Goal: Task Accomplishment & Management: Manage account settings

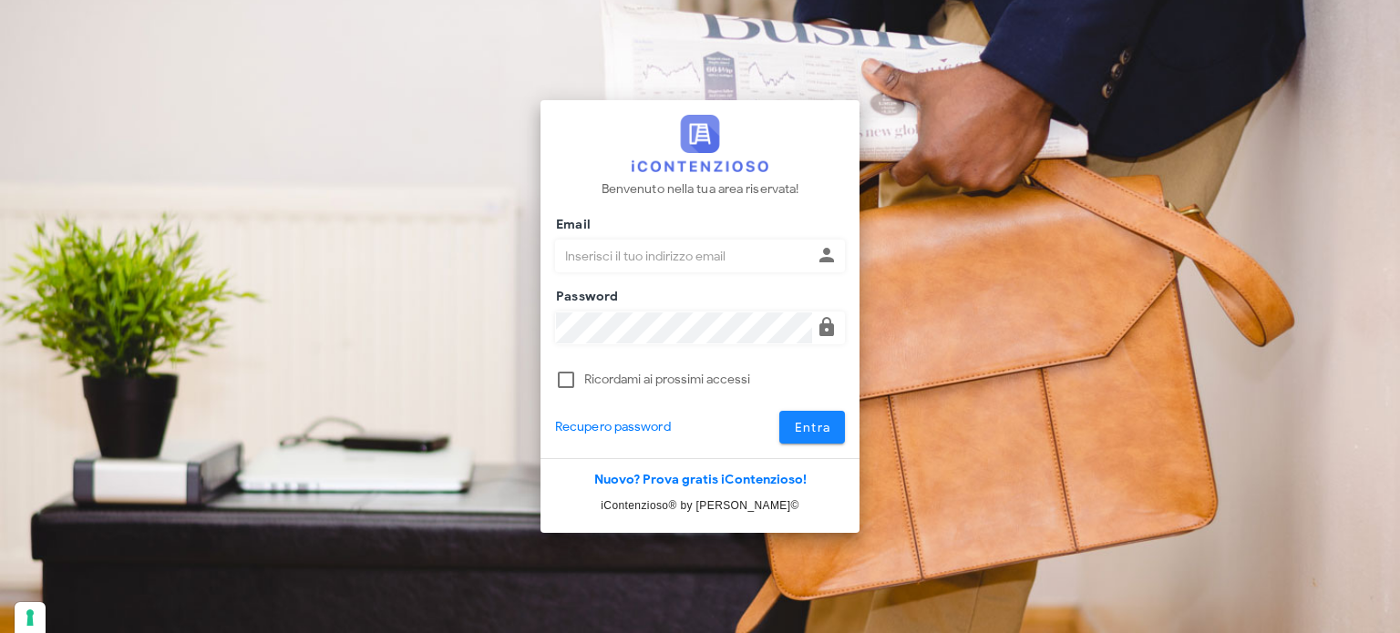
type input "avvocatobrunomaviglia@gmail.com"
click at [831, 425] on button "Entra" at bounding box center [812, 427] width 67 height 33
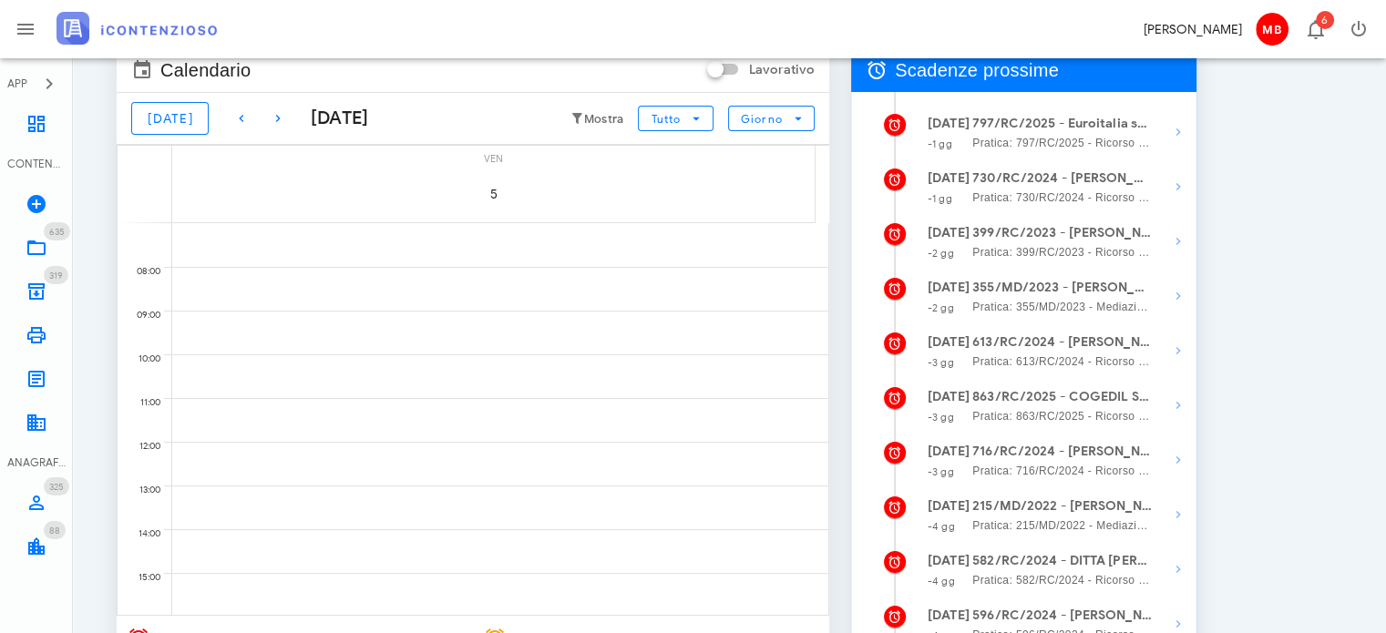
scroll to position [273, 0]
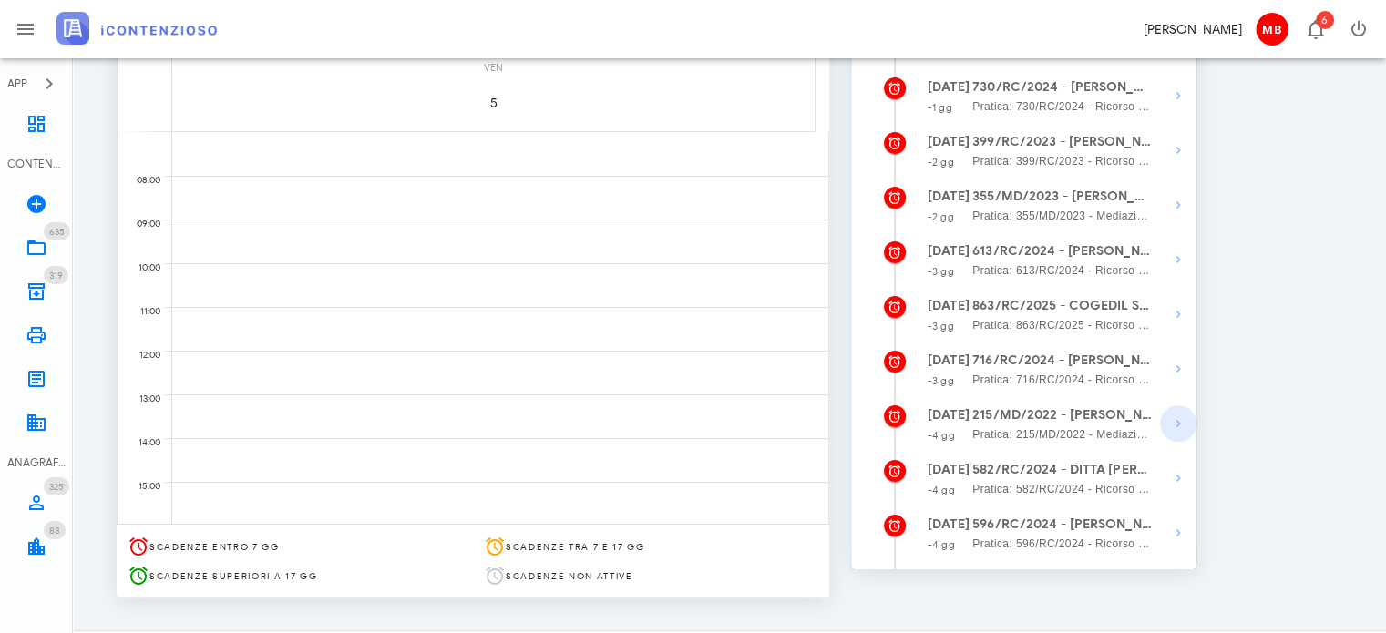
click at [1177, 422] on icon "button" at bounding box center [1178, 424] width 22 height 22
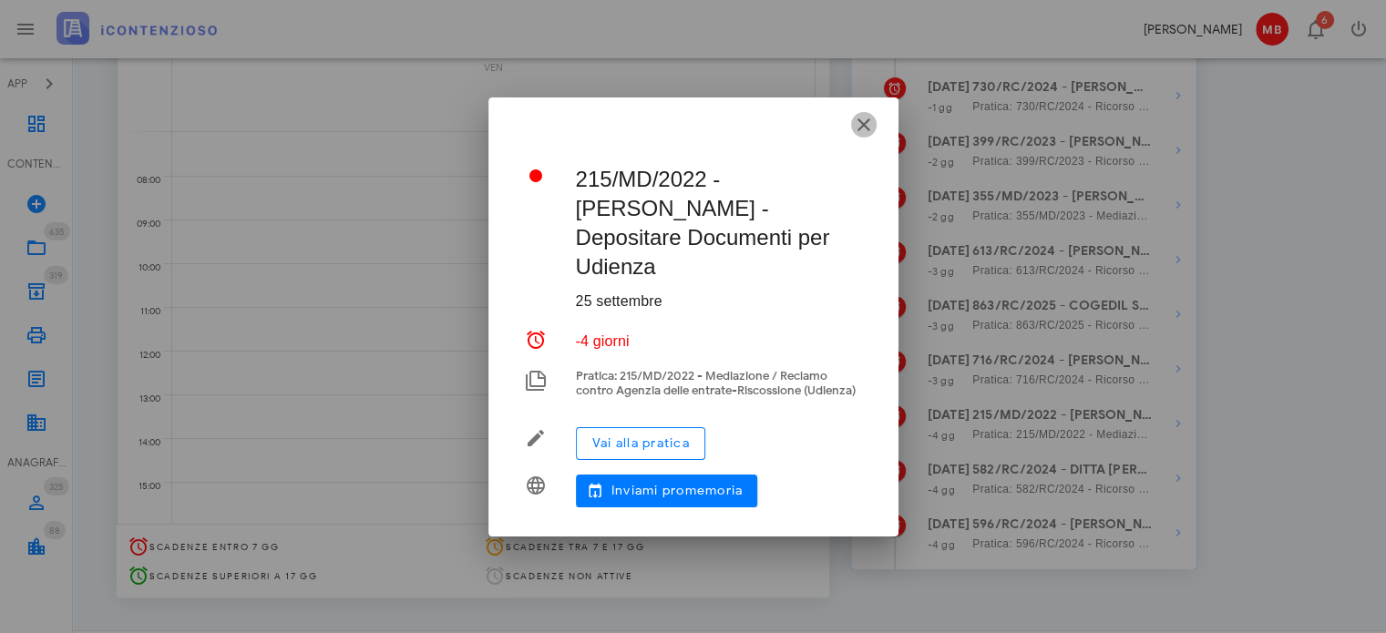
click at [859, 136] on icon "button" at bounding box center [864, 125] width 22 height 22
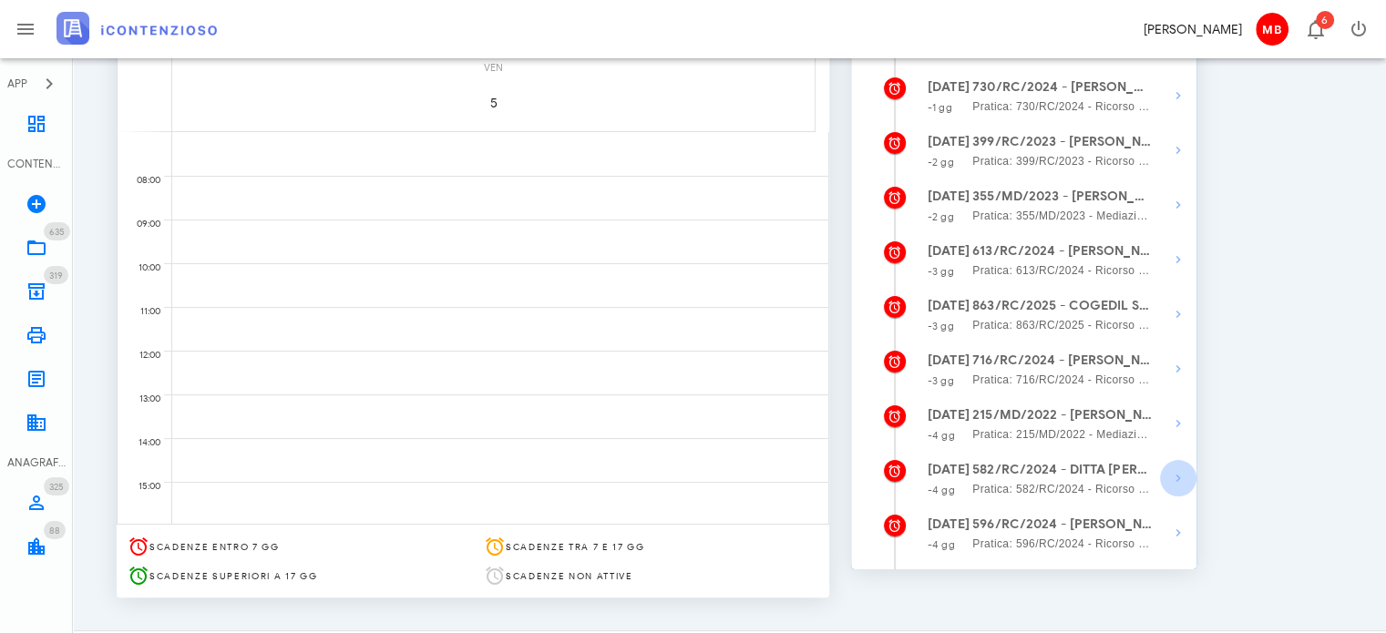
click at [1182, 488] on icon "button" at bounding box center [1178, 478] width 22 height 22
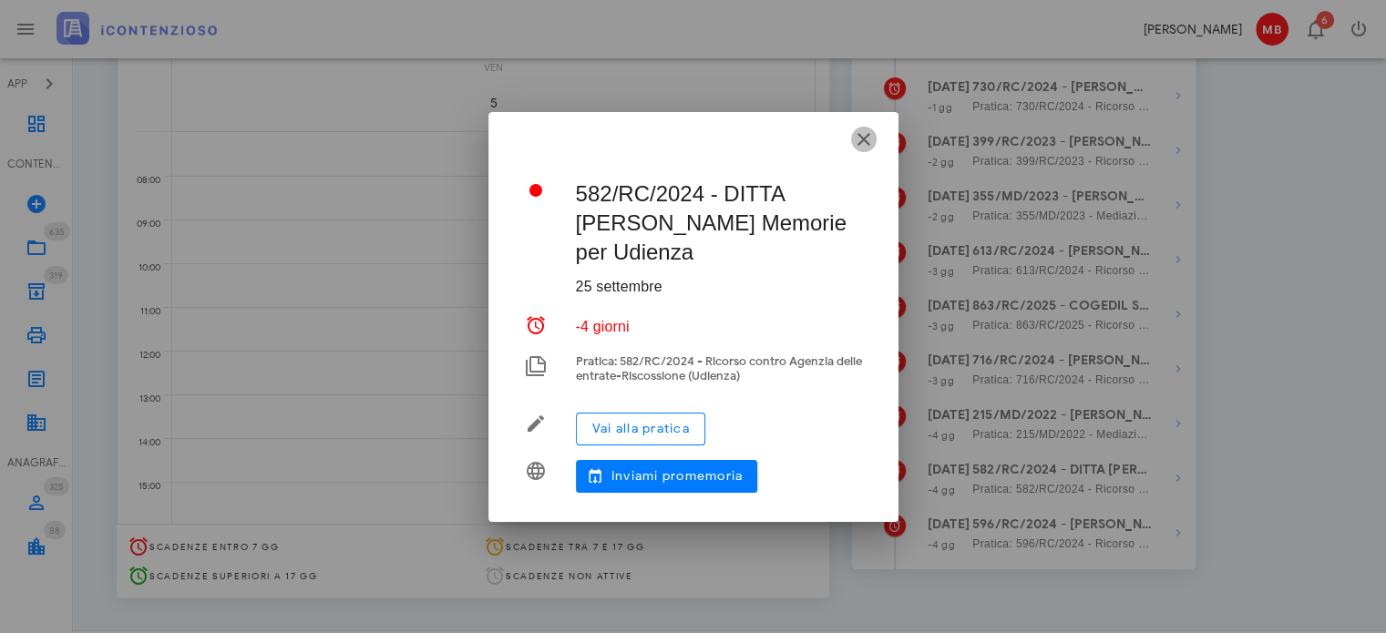
click at [859, 133] on icon "button" at bounding box center [864, 139] width 22 height 22
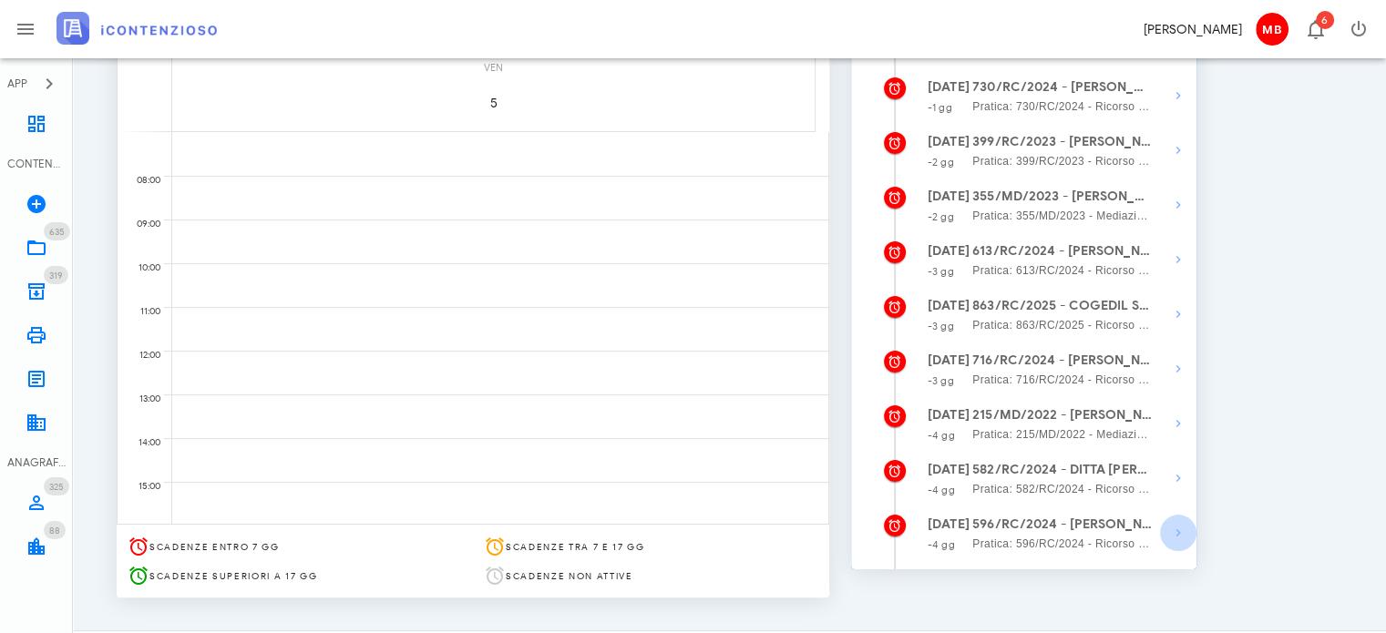
click at [1172, 535] on icon "button" at bounding box center [1178, 533] width 22 height 22
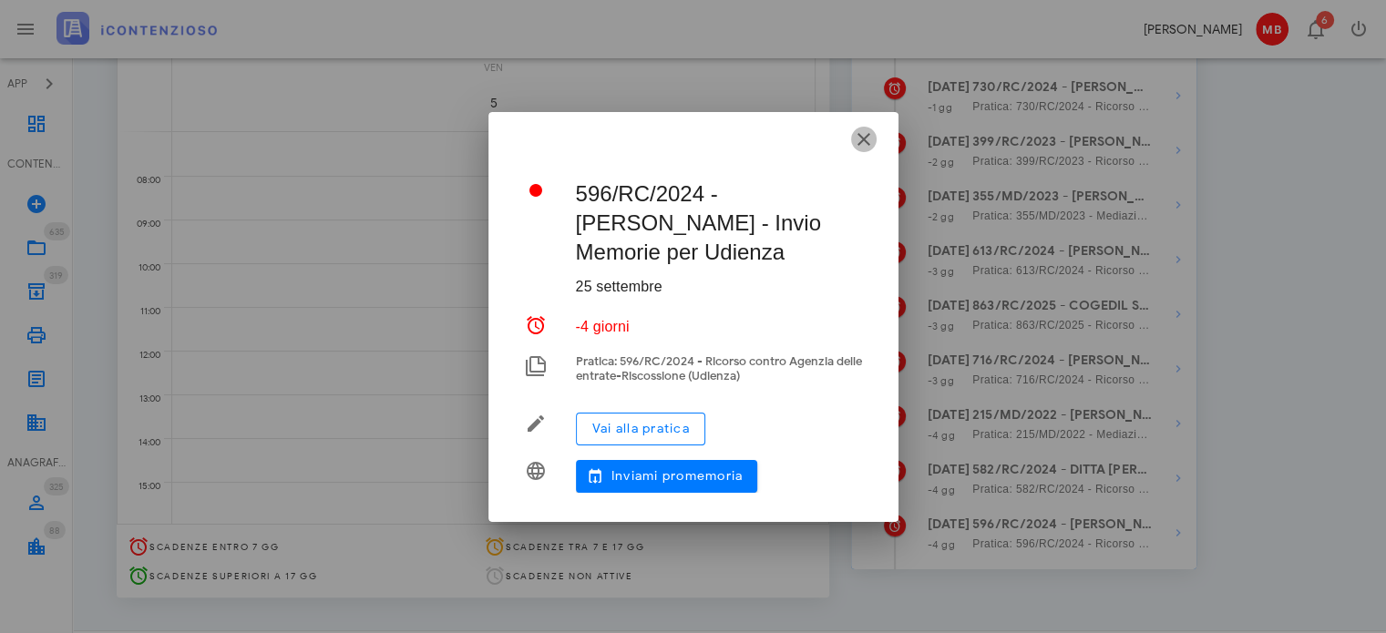
click at [861, 150] on icon "button" at bounding box center [864, 139] width 22 height 22
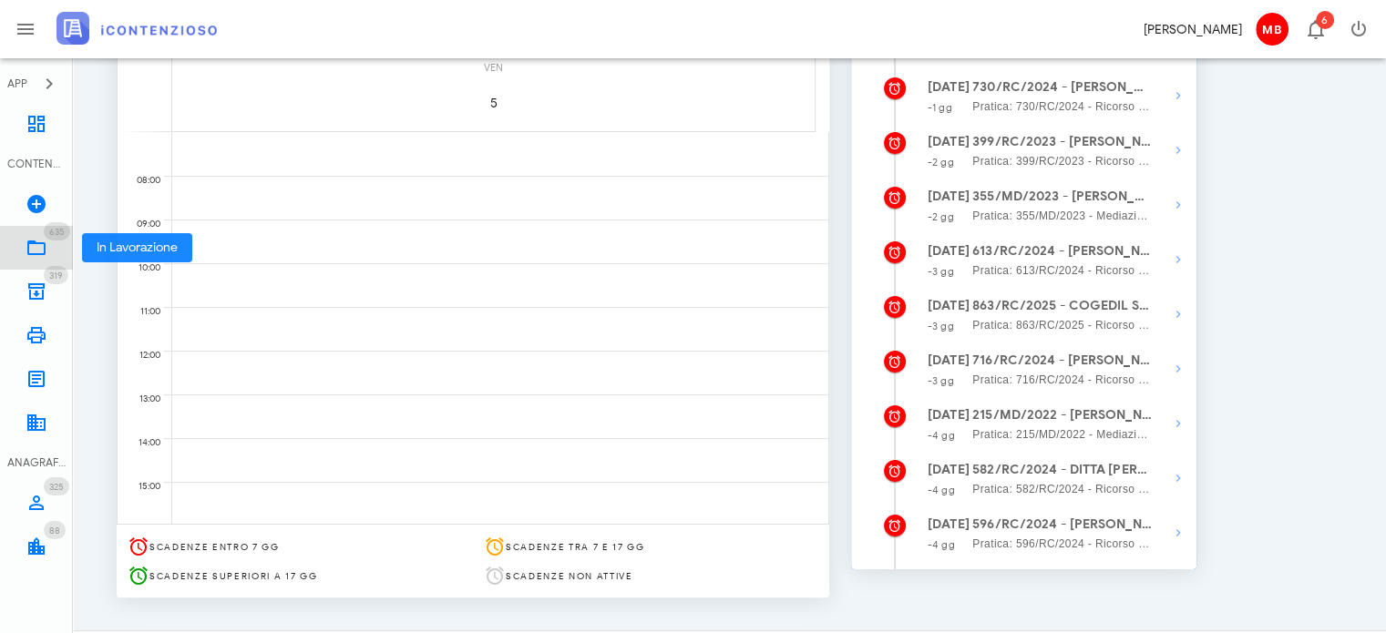
click at [46, 239] on icon at bounding box center [37, 248] width 22 height 22
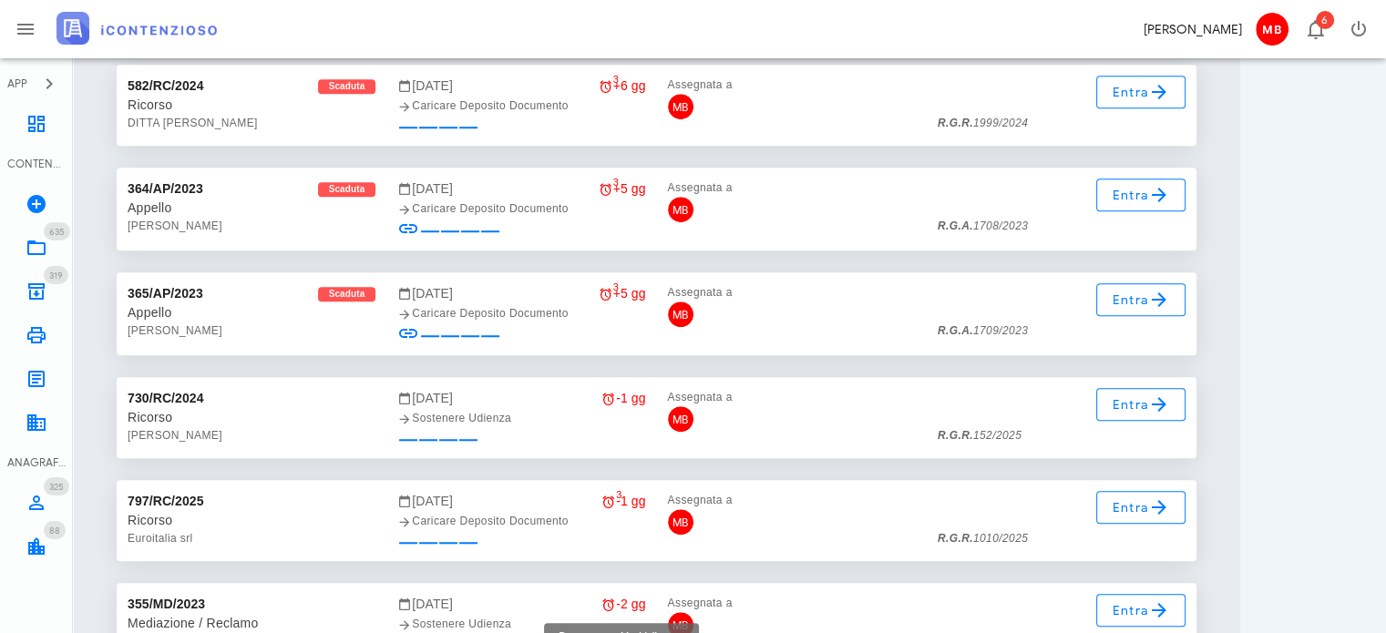
scroll to position [22025, 0]
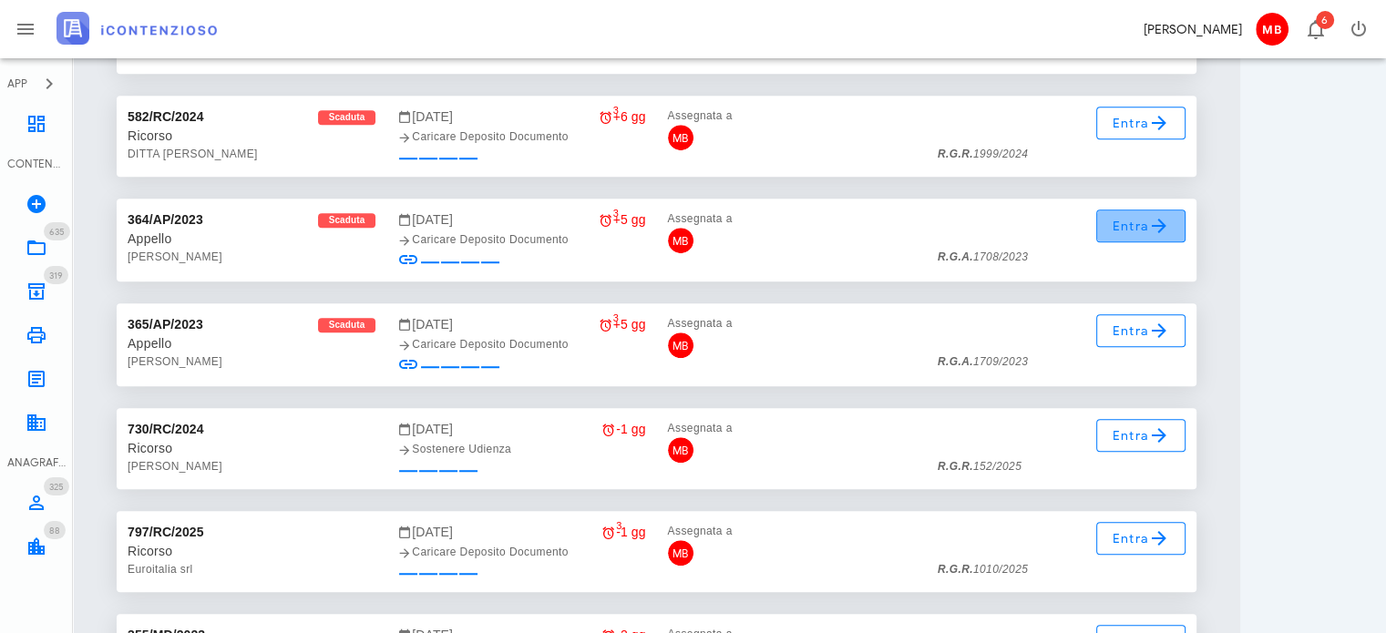
click at [1129, 224] on span "Entra" at bounding box center [1141, 226] width 59 height 22
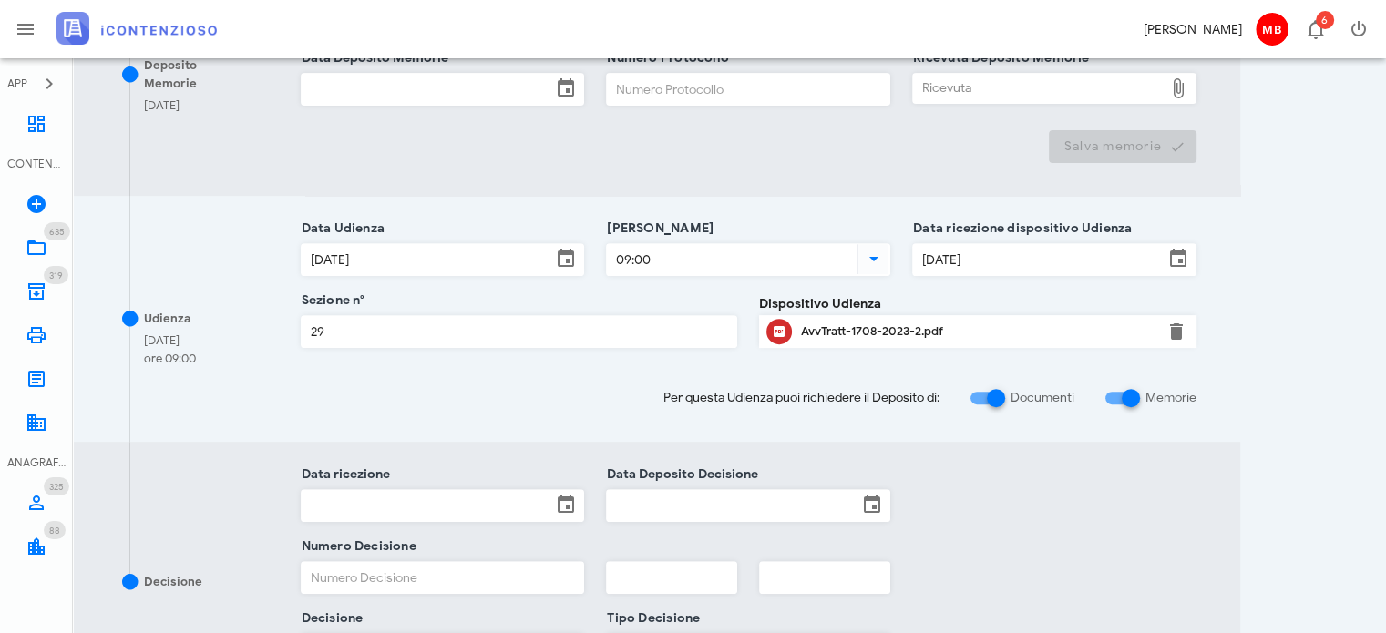
scroll to position [729, 0]
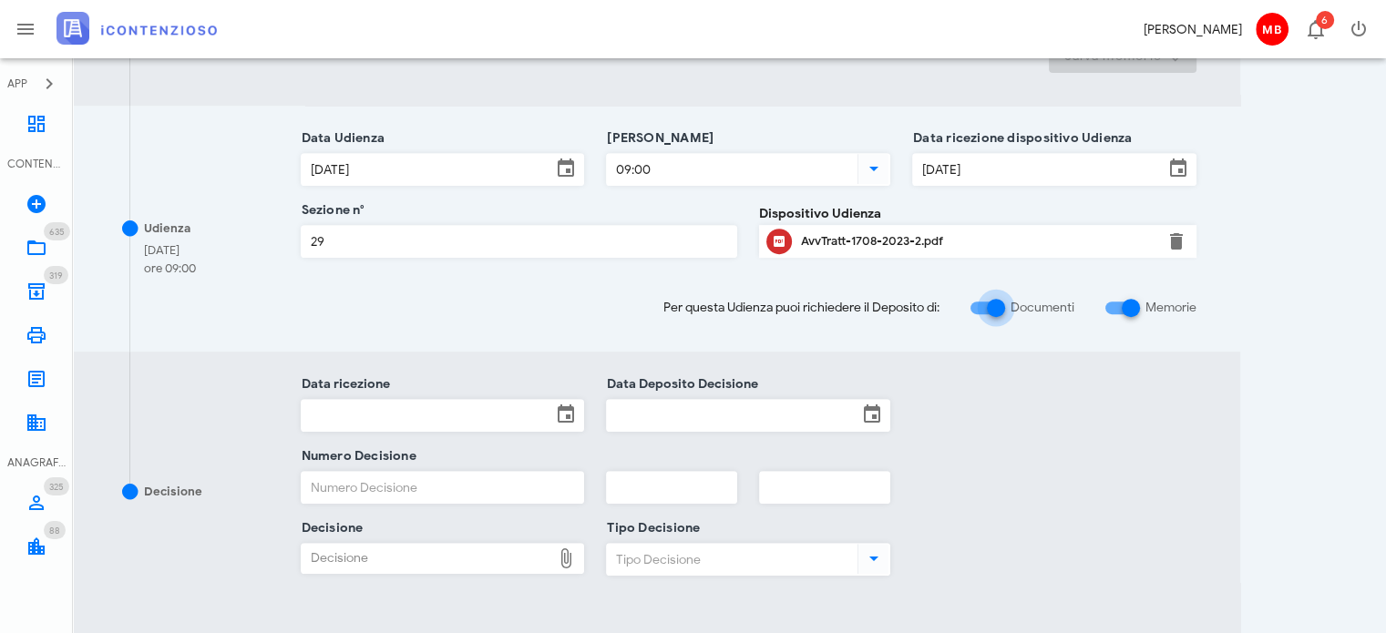
click at [988, 303] on div at bounding box center [996, 308] width 31 height 31
checkbox input "false"
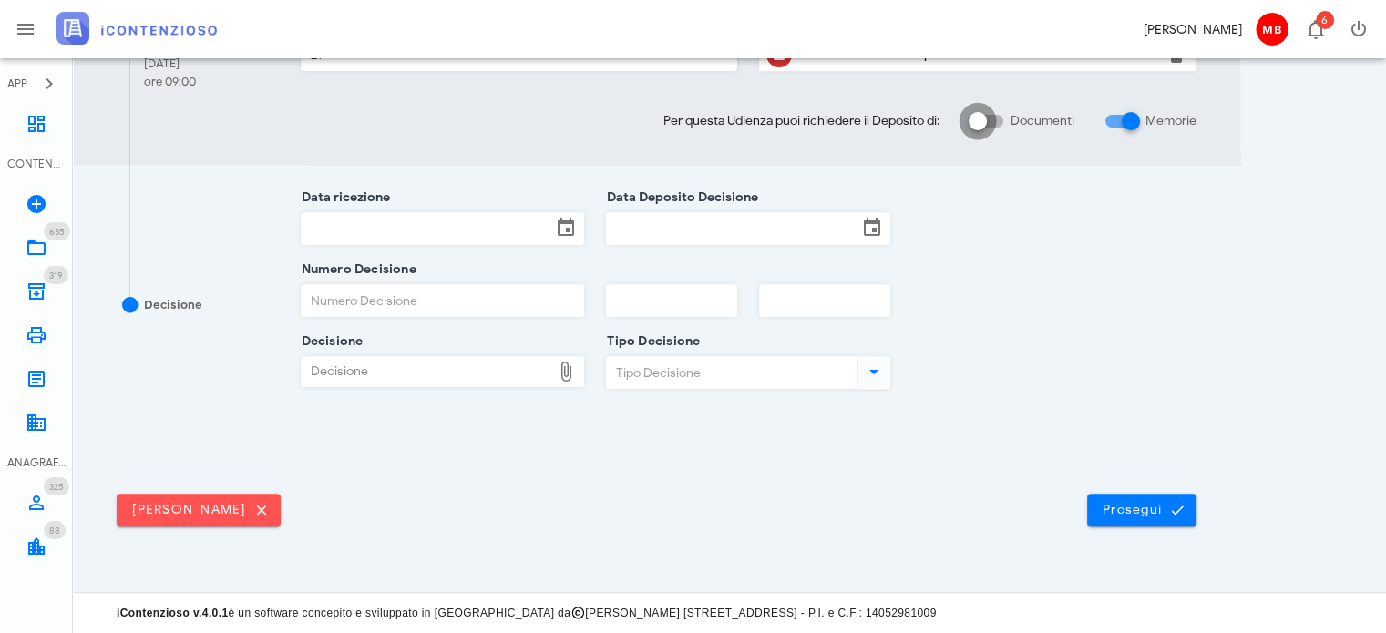
scroll to position [671, 0]
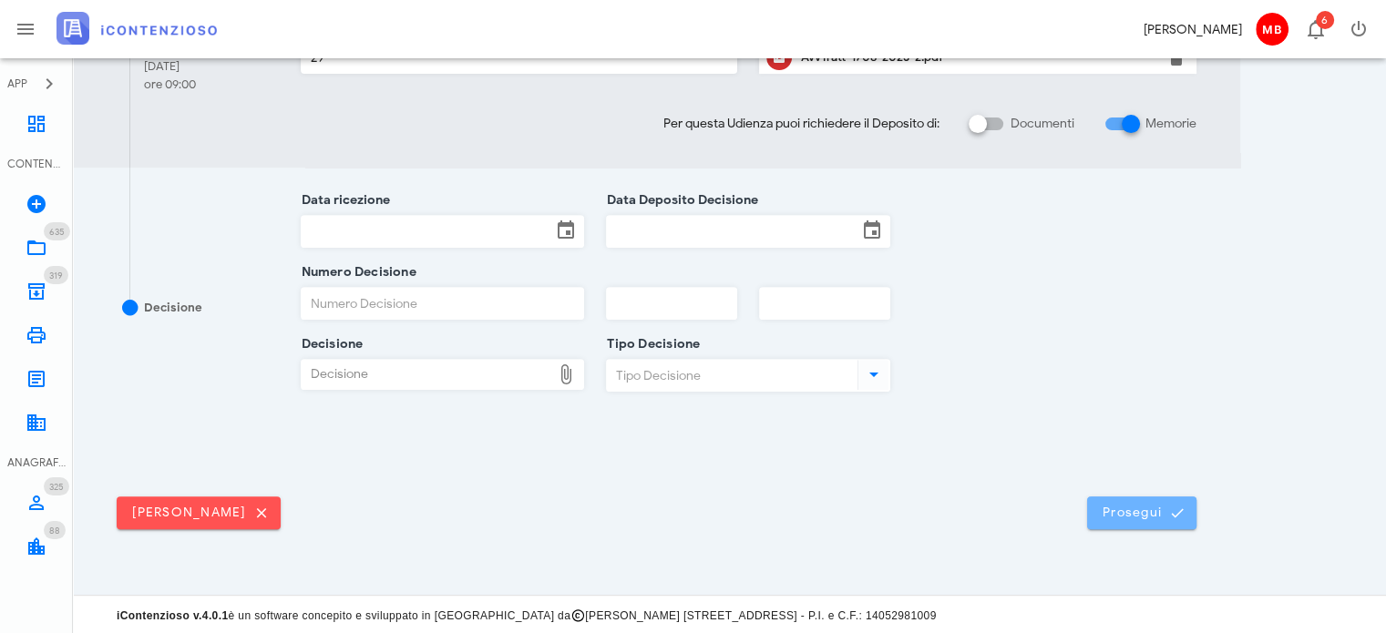
click at [1141, 509] on span "Prosegui" at bounding box center [1142, 513] width 80 height 16
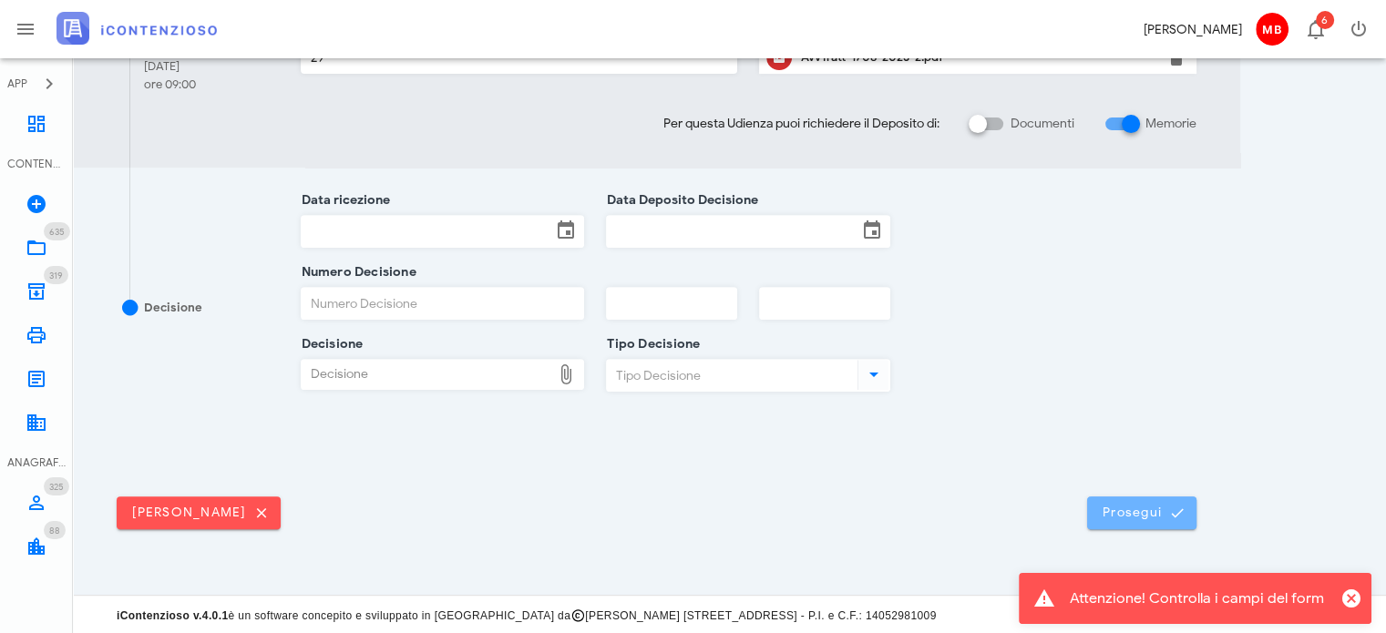
click at [1115, 505] on span "Prosegui" at bounding box center [1142, 513] width 80 height 16
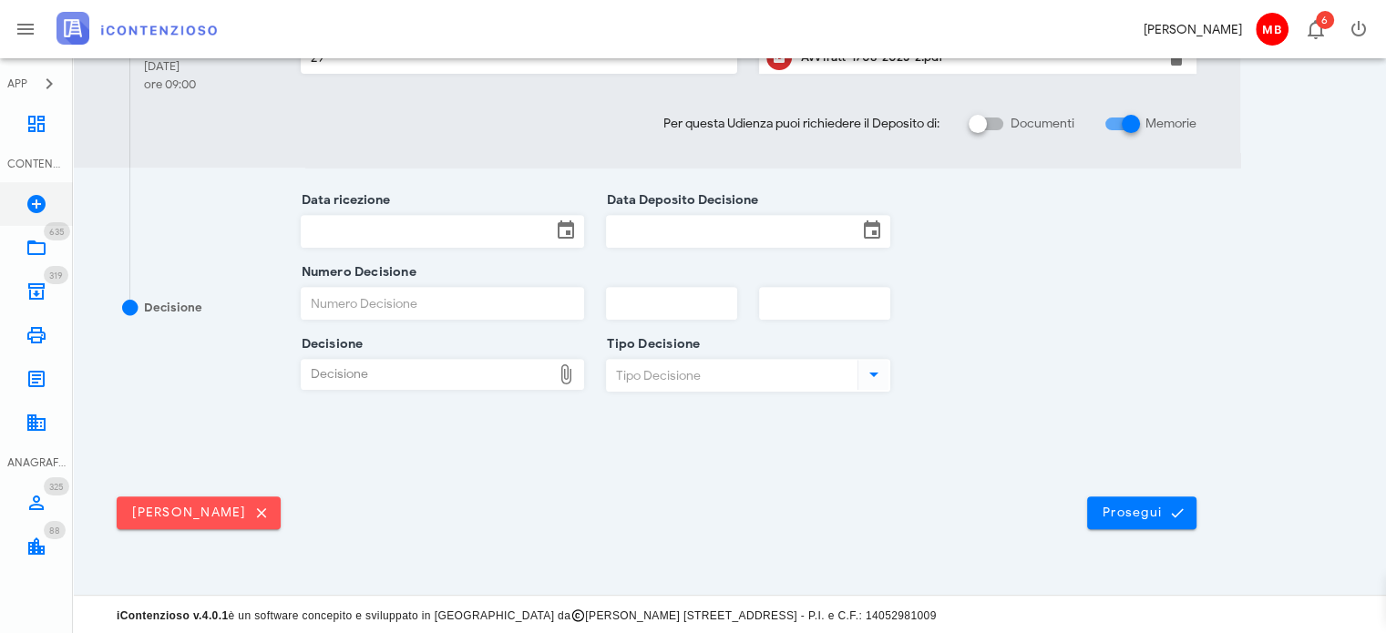
scroll to position [0, 0]
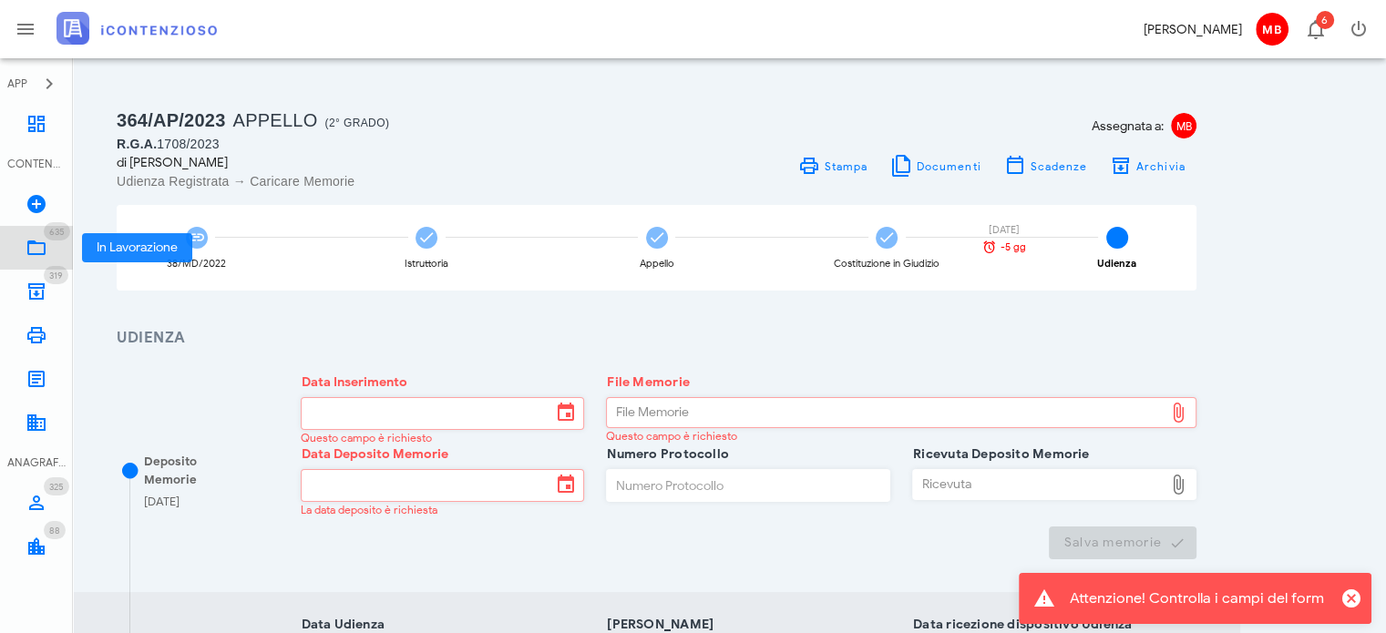
click at [45, 245] on icon at bounding box center [37, 248] width 22 height 22
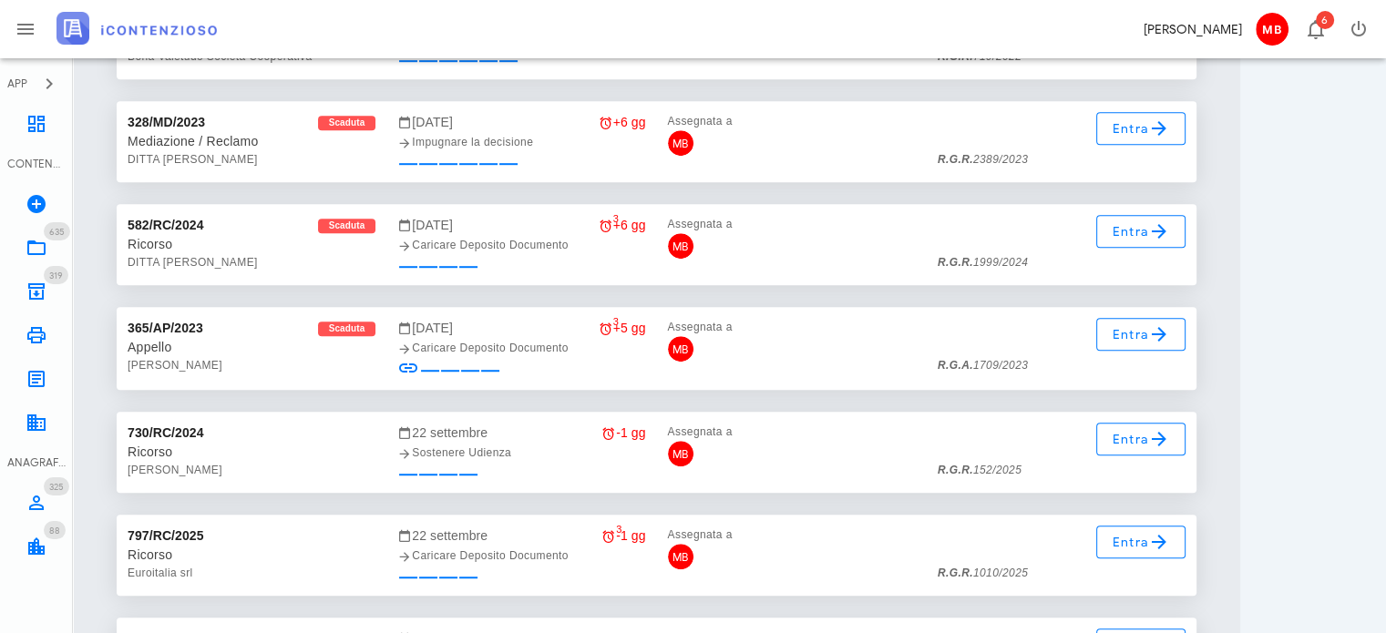
scroll to position [21935, 0]
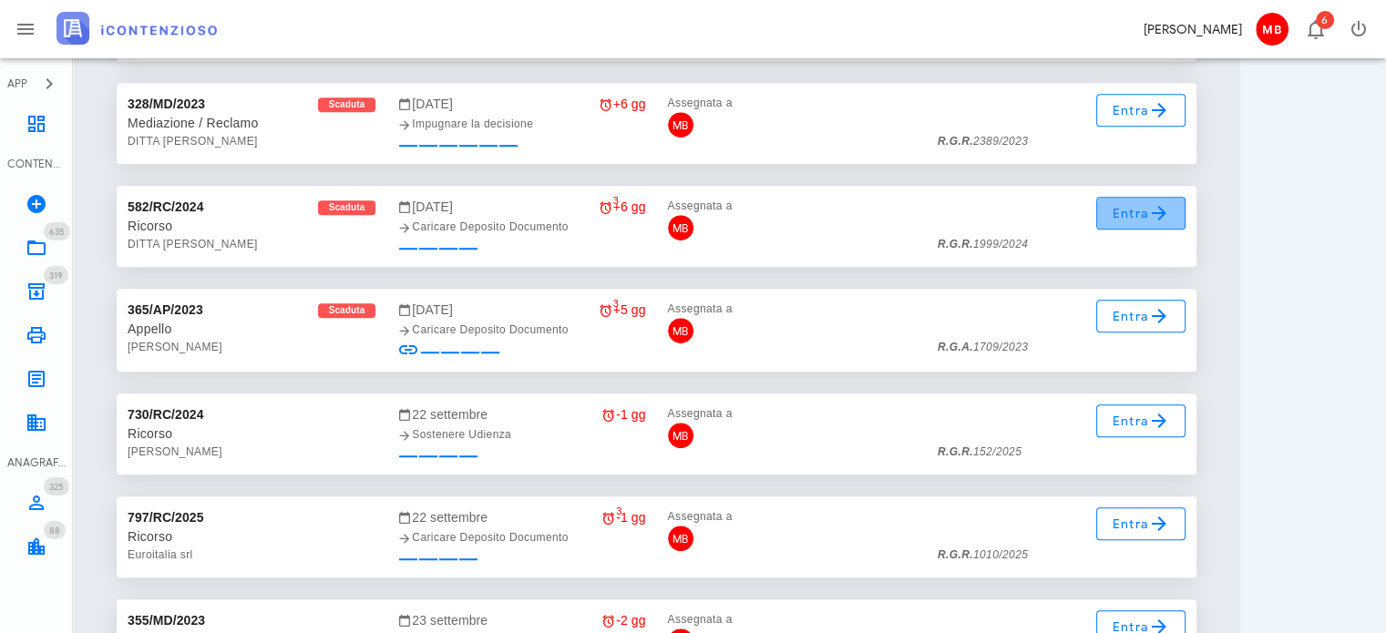
click at [1130, 204] on span "Entra" at bounding box center [1141, 213] width 59 height 22
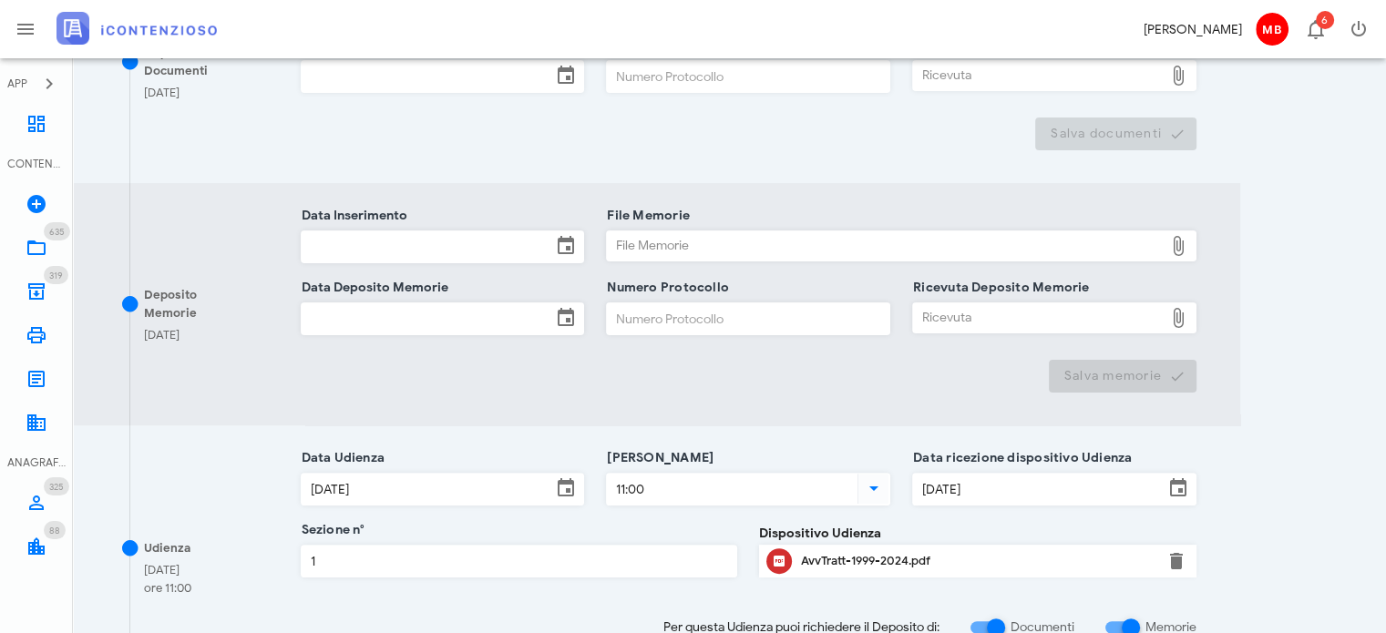
scroll to position [547, 0]
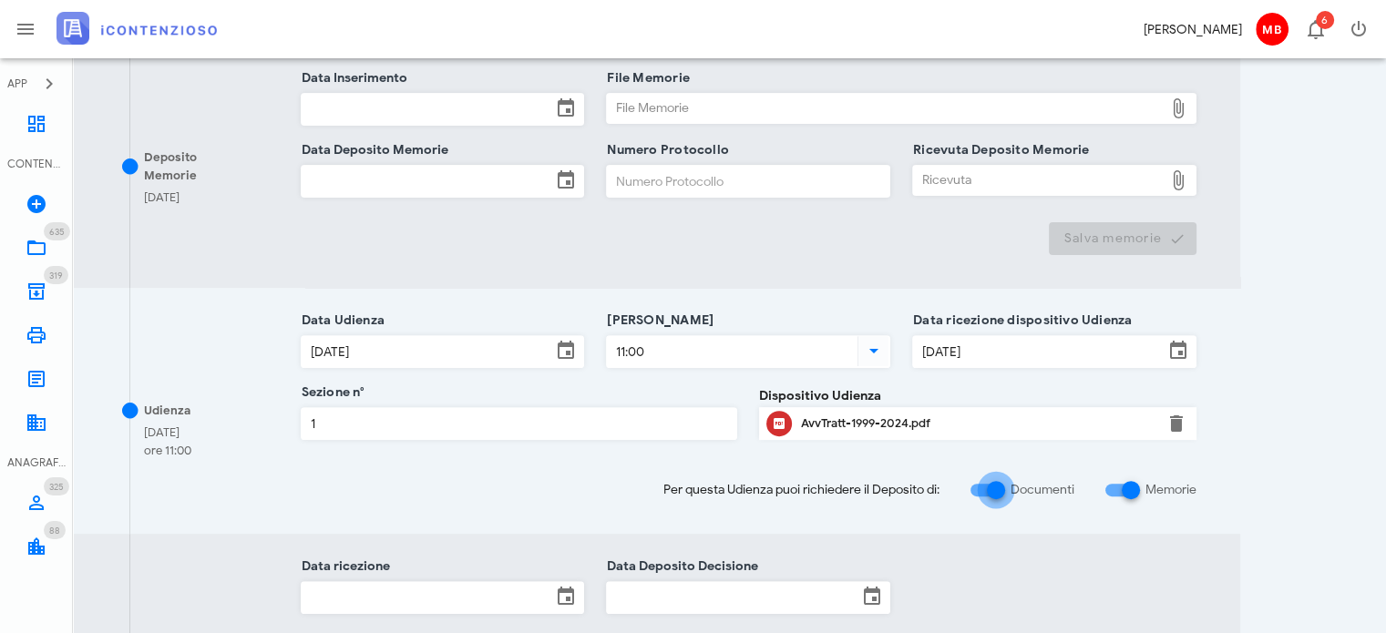
click at [988, 492] on div at bounding box center [996, 490] width 31 height 31
checkbox input "false"
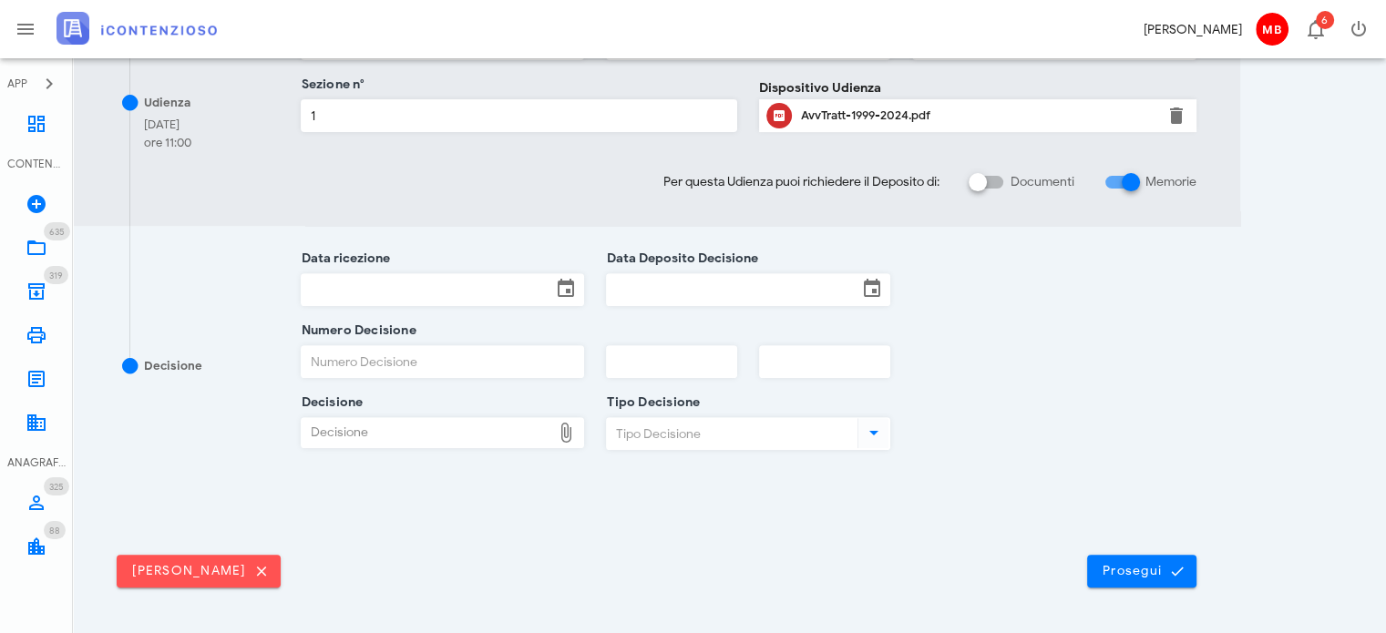
scroll to position [671, 0]
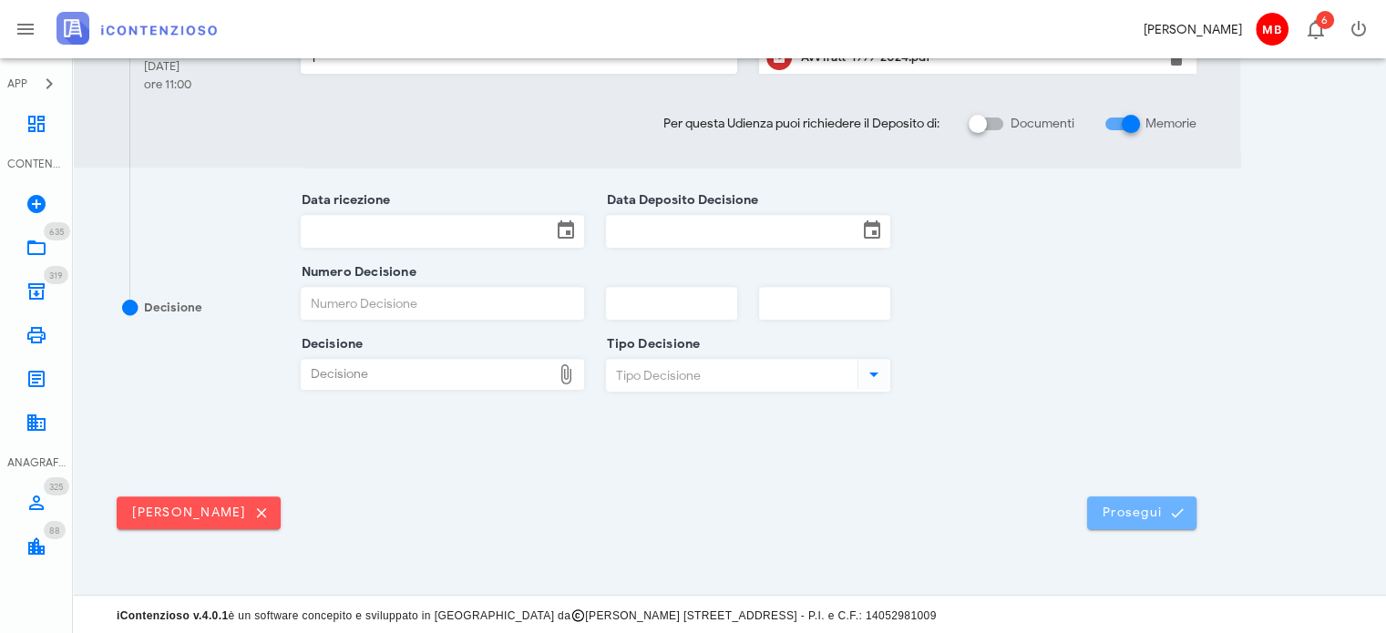
click at [1156, 520] on button "Prosegui" at bounding box center [1141, 513] width 109 height 33
click at [1135, 513] on span "Prosegui" at bounding box center [1142, 513] width 80 height 16
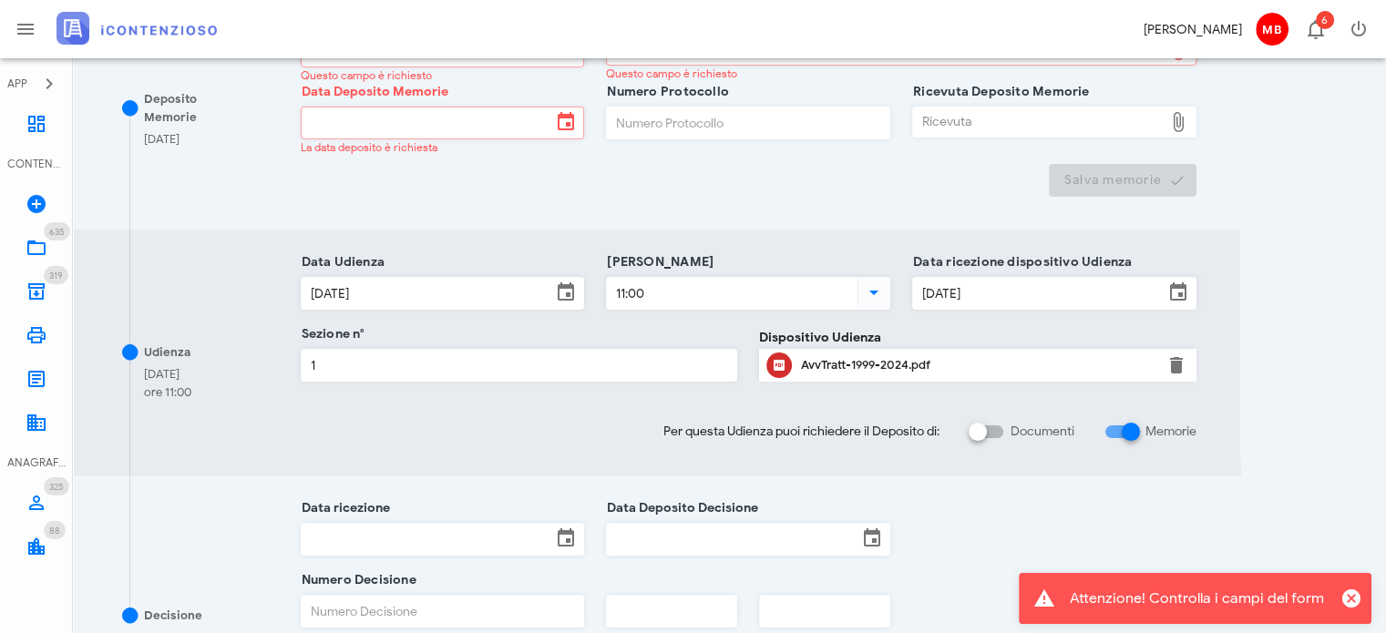
scroll to position [456, 0]
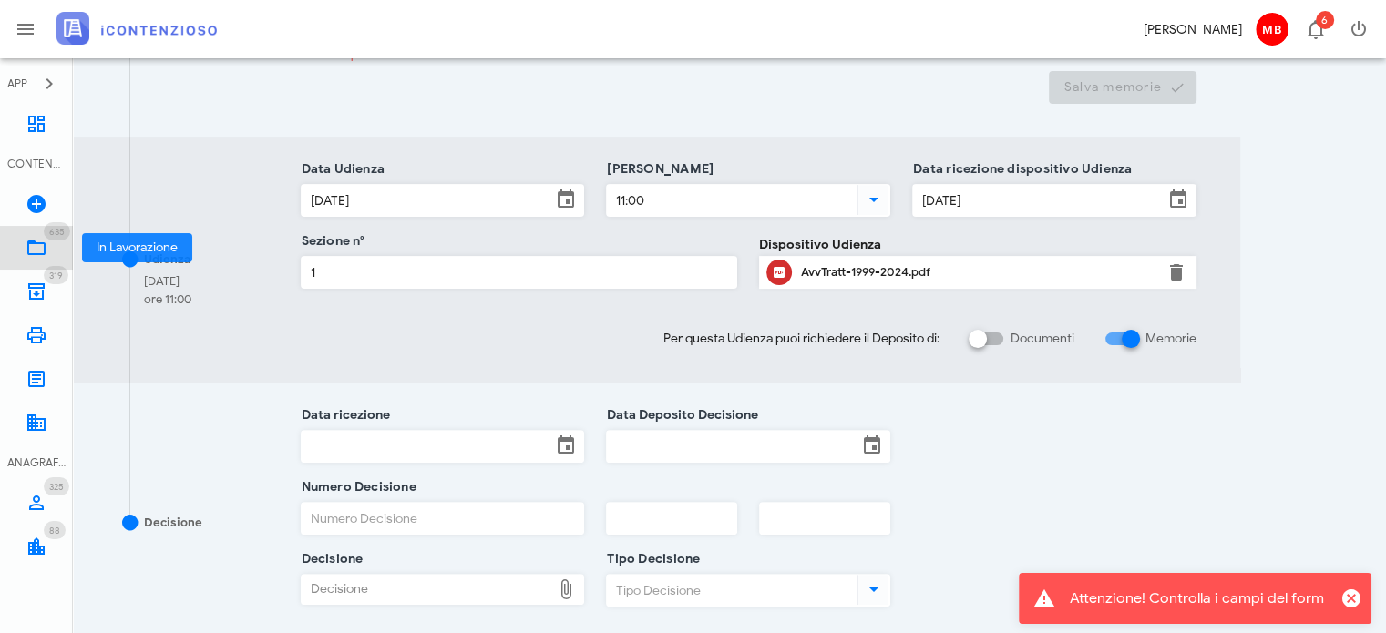
click at [55, 249] on link "635 In Lavorazione 635" at bounding box center [36, 248] width 73 height 44
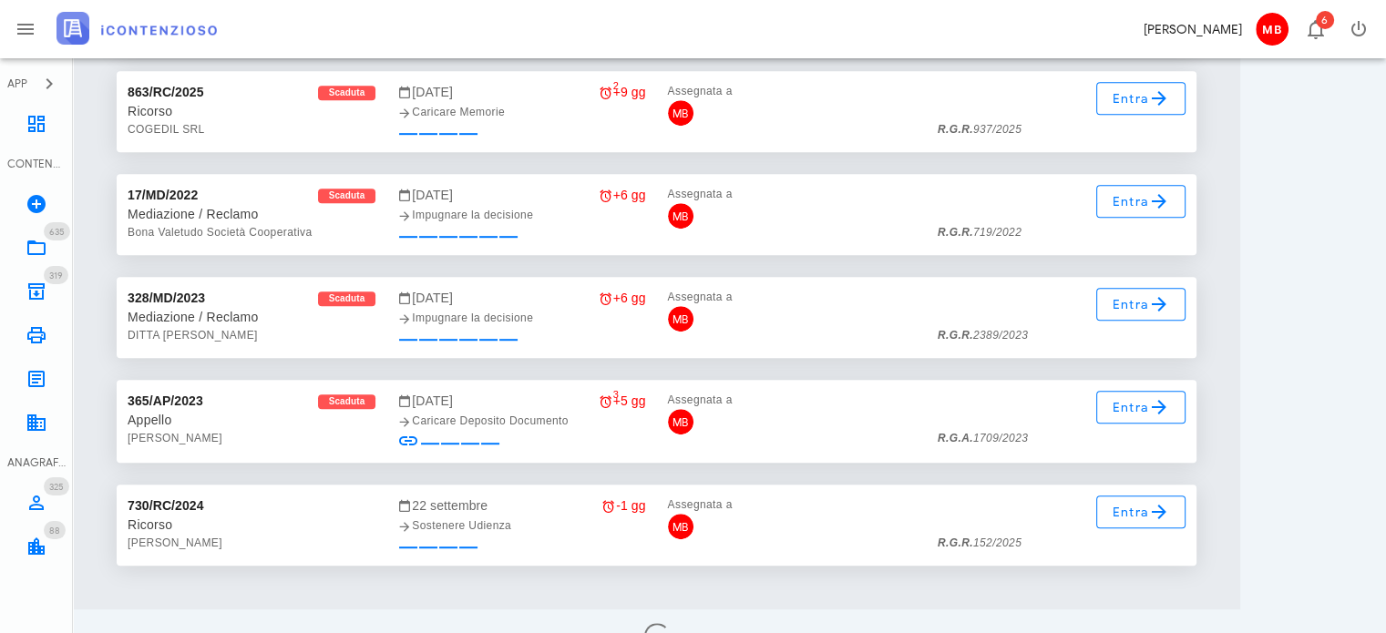
scroll to position [21752, 0]
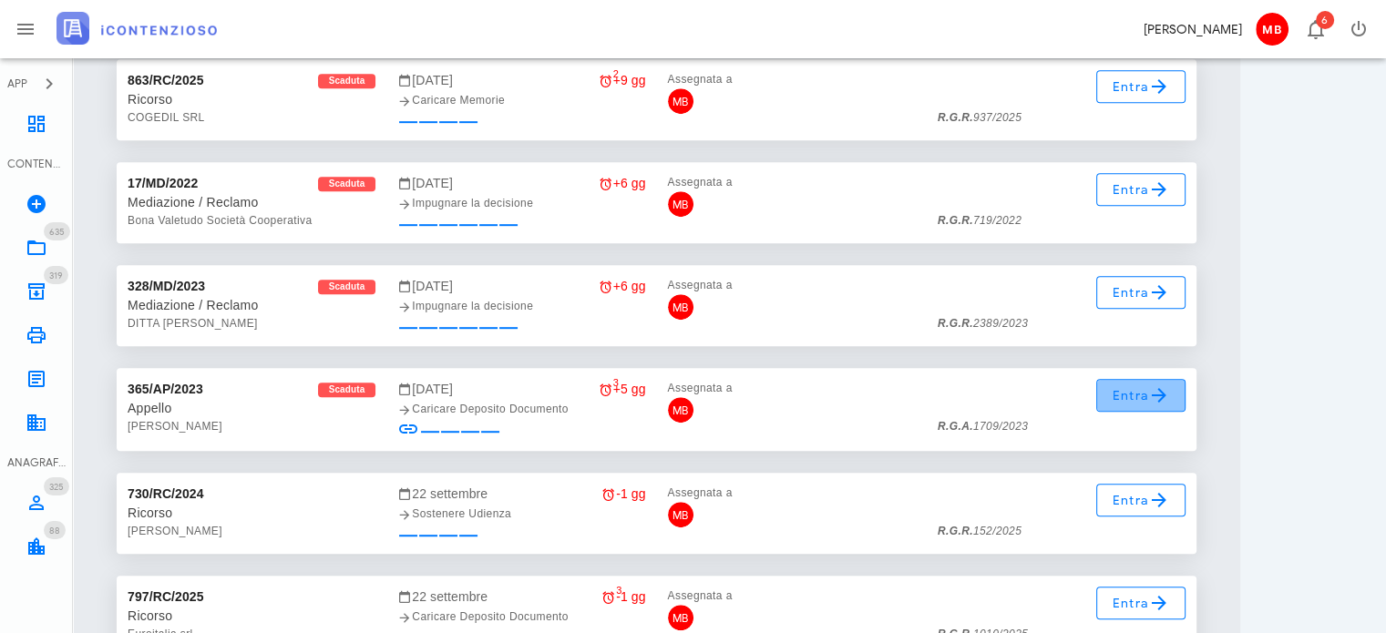
click at [1148, 397] on icon at bounding box center [1159, 396] width 22 height 22
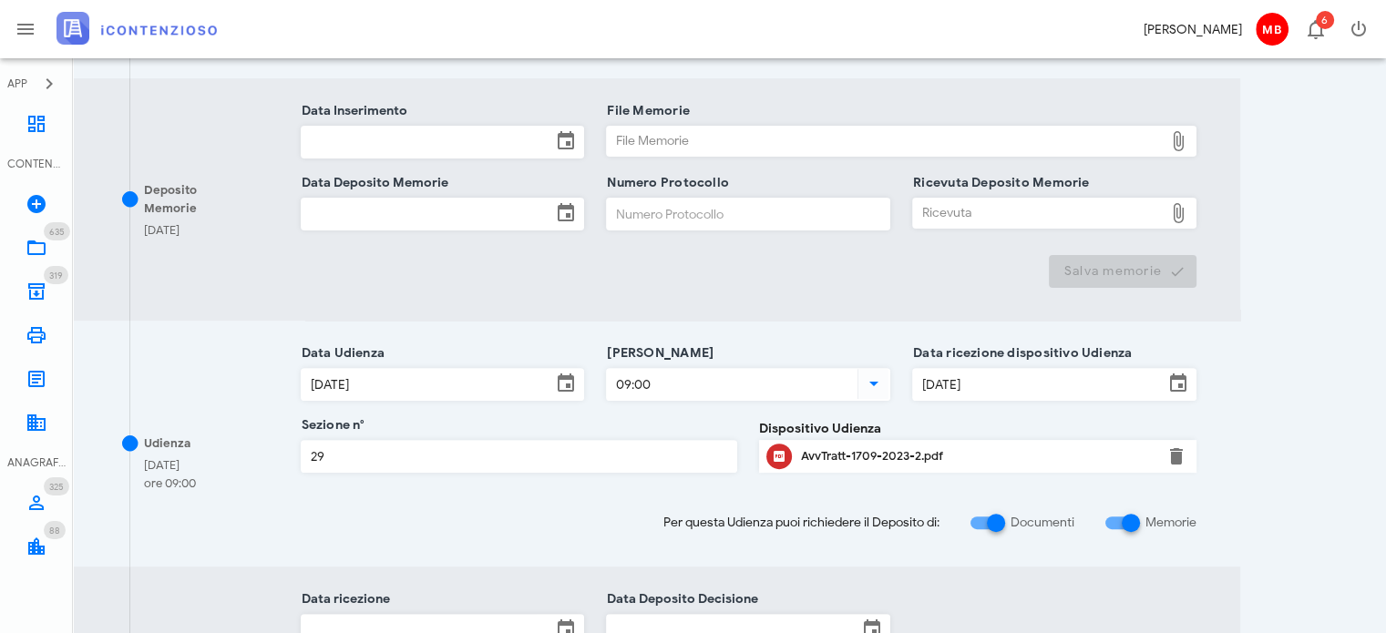
scroll to position [729, 0]
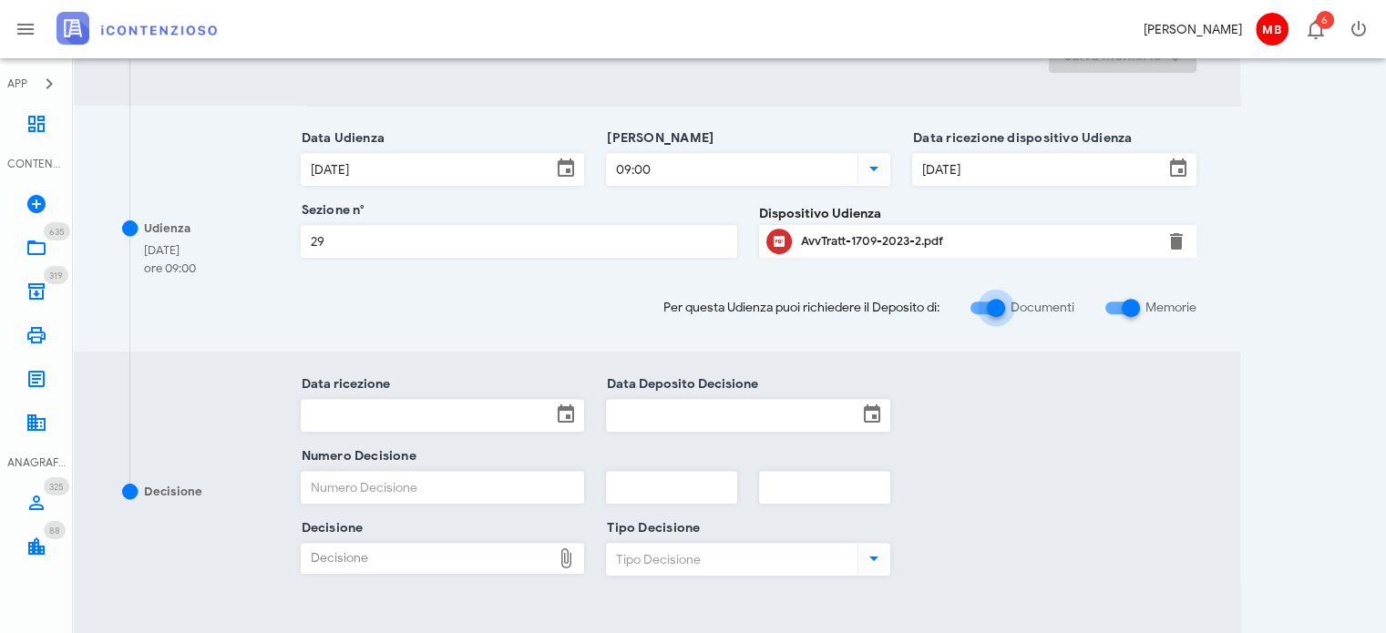
click at [988, 309] on div at bounding box center [996, 308] width 31 height 31
checkbox input "false"
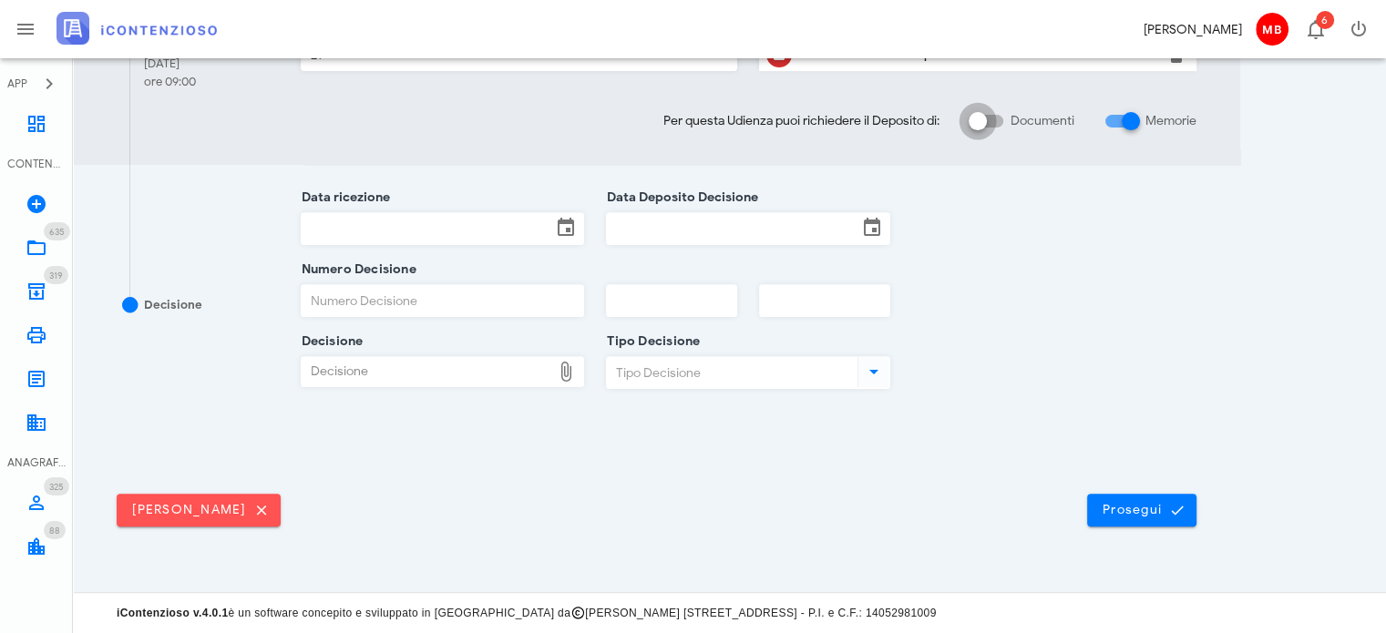
scroll to position [671, 0]
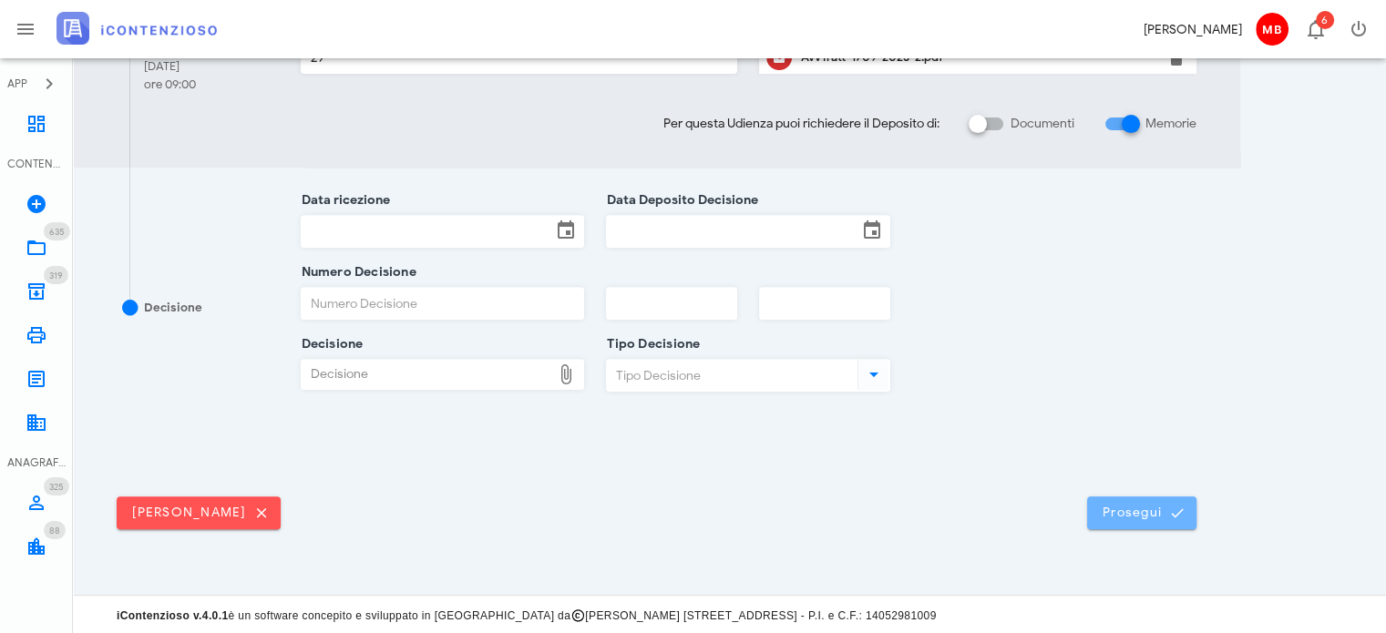
click at [1124, 513] on span "Prosegui" at bounding box center [1142, 513] width 80 height 16
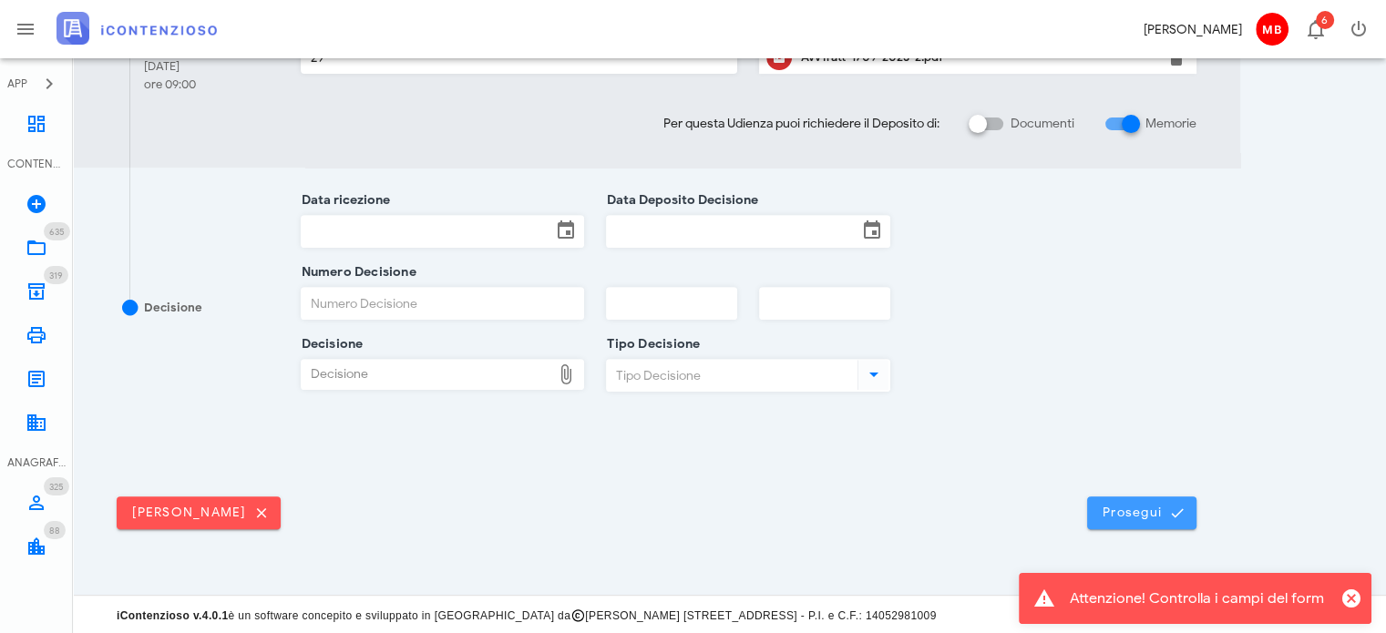
click at [1131, 505] on span "Prosegui" at bounding box center [1142, 513] width 80 height 16
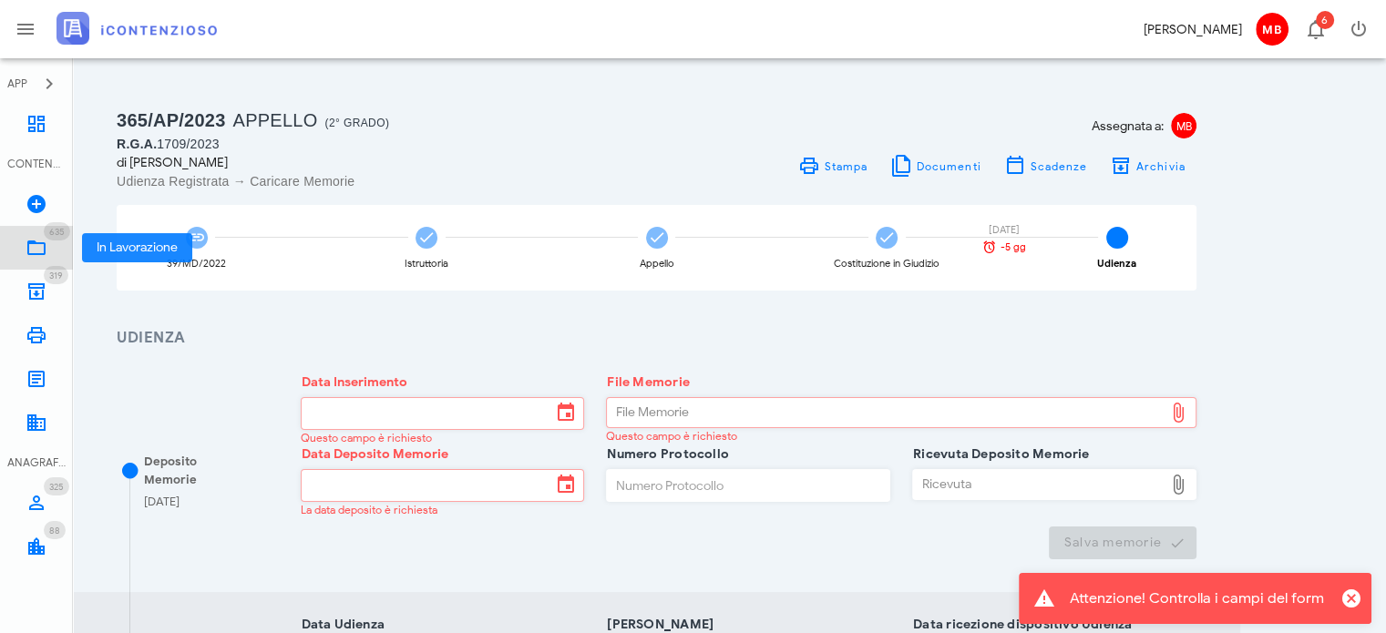
click at [56, 236] on span "635" at bounding box center [56, 232] width 15 height 12
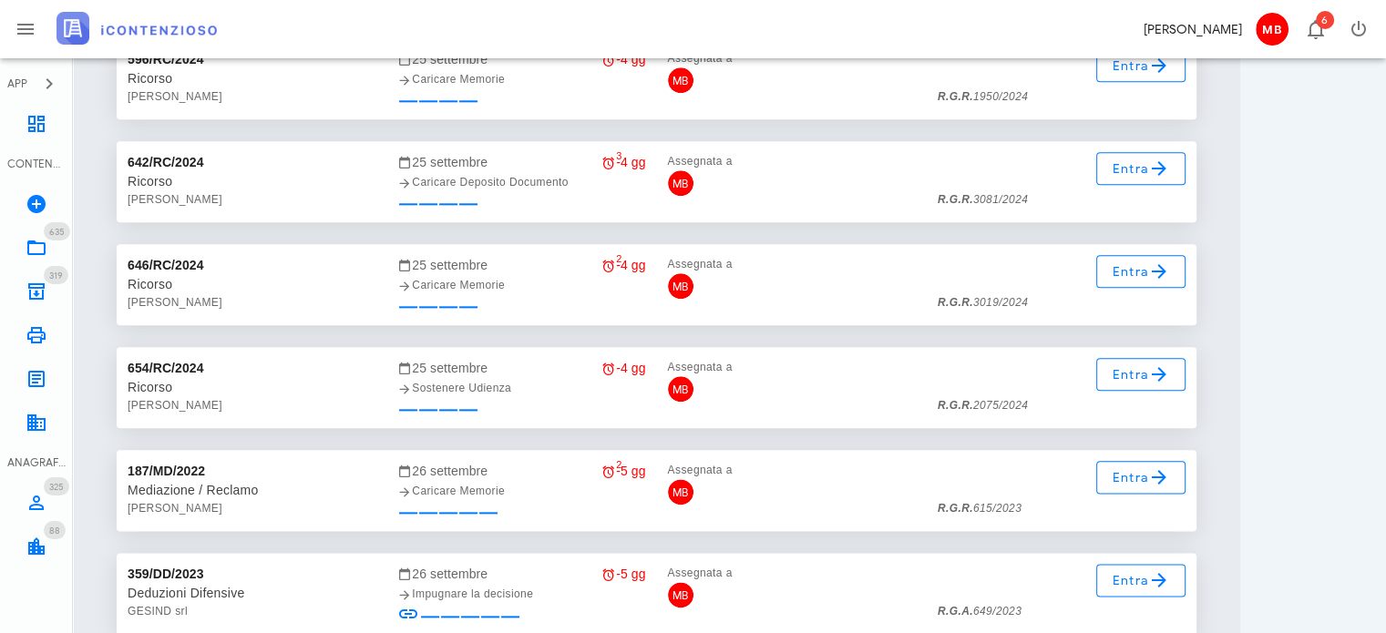
scroll to position [22937, 0]
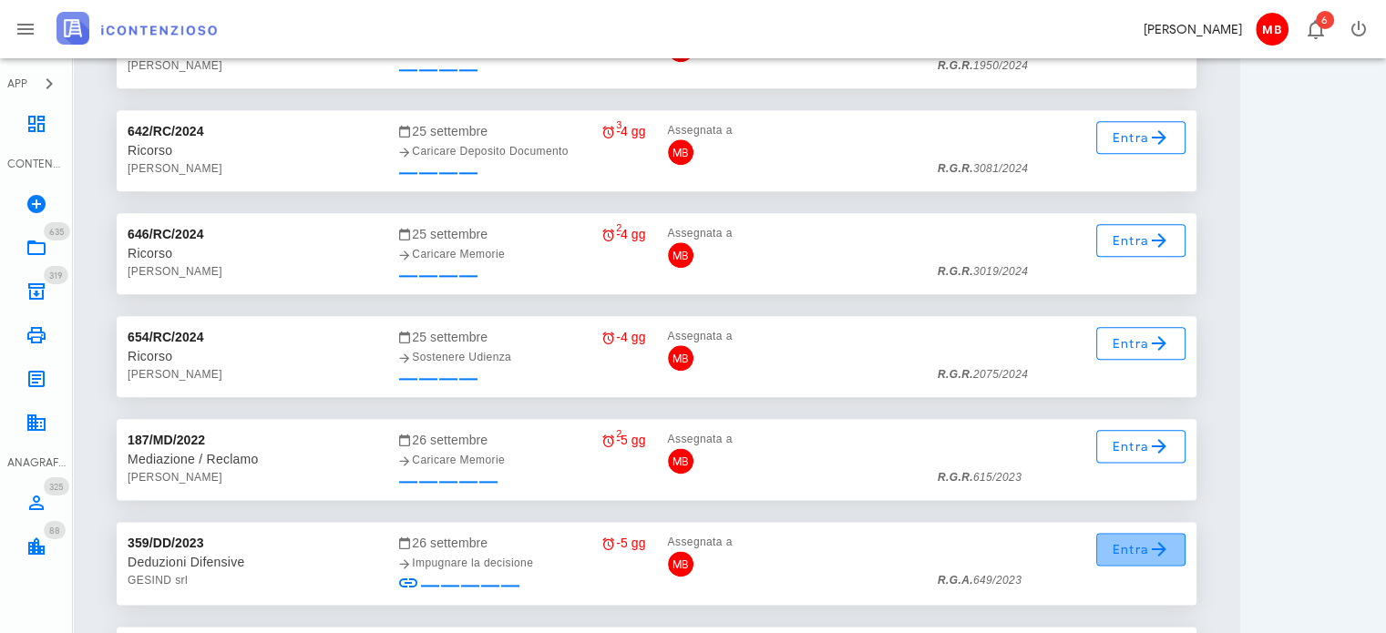
click at [1134, 547] on span "Entra" at bounding box center [1141, 550] width 59 height 22
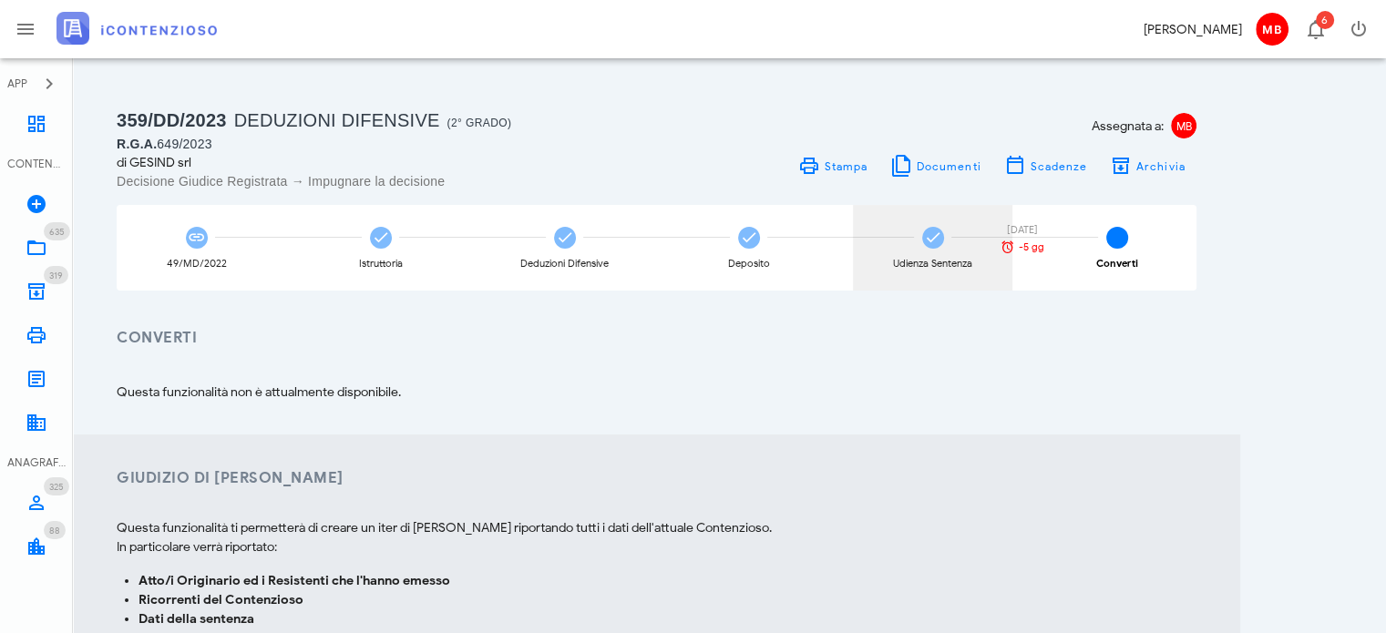
click at [930, 254] on div "Udienza Sentenza 26/09/2025 -5 gg" at bounding box center [932, 248] width 159 height 86
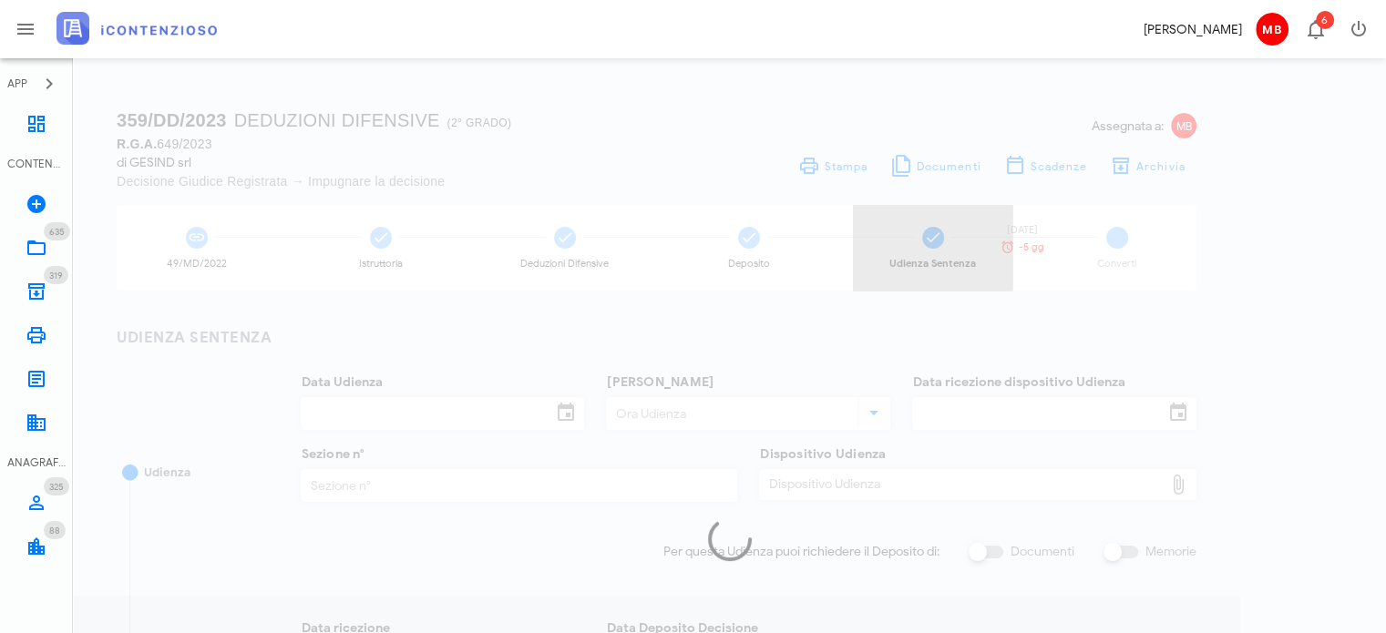
type input "20/05/2024"
type input "10:00"
type input "08/03/2024"
type input "7"
checkbox input "true"
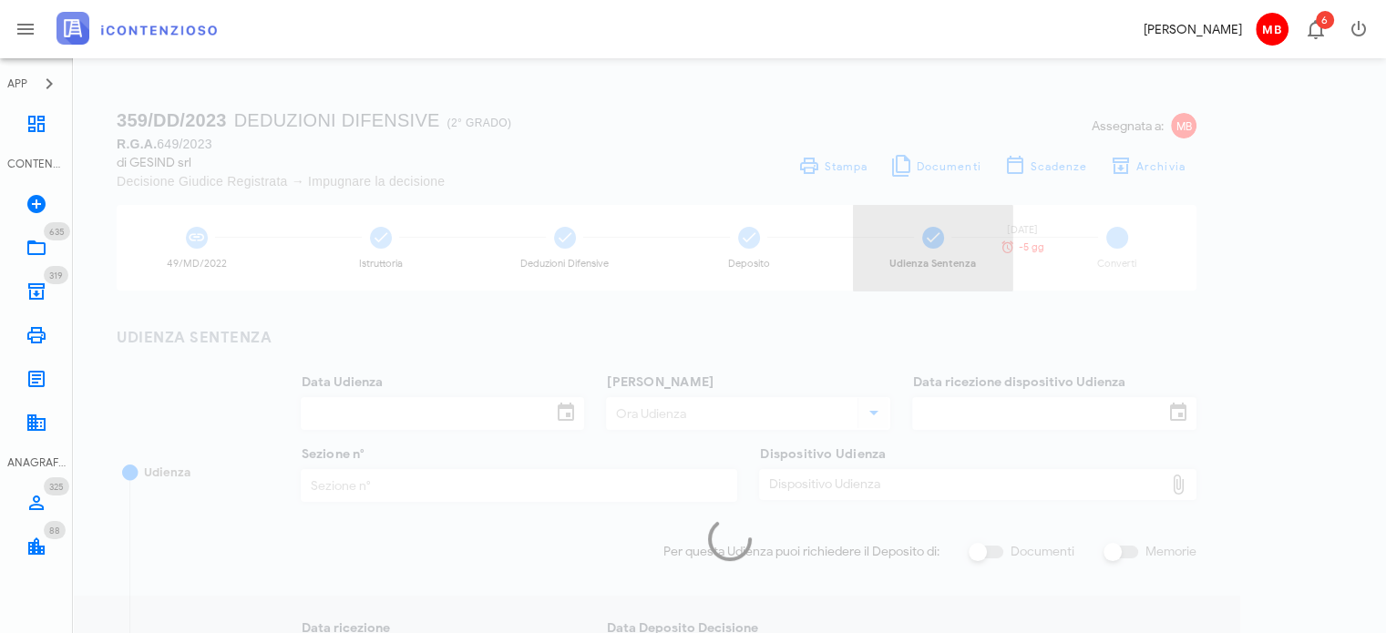
type input "26/02/2025"
type input "1573"
type input "2025"
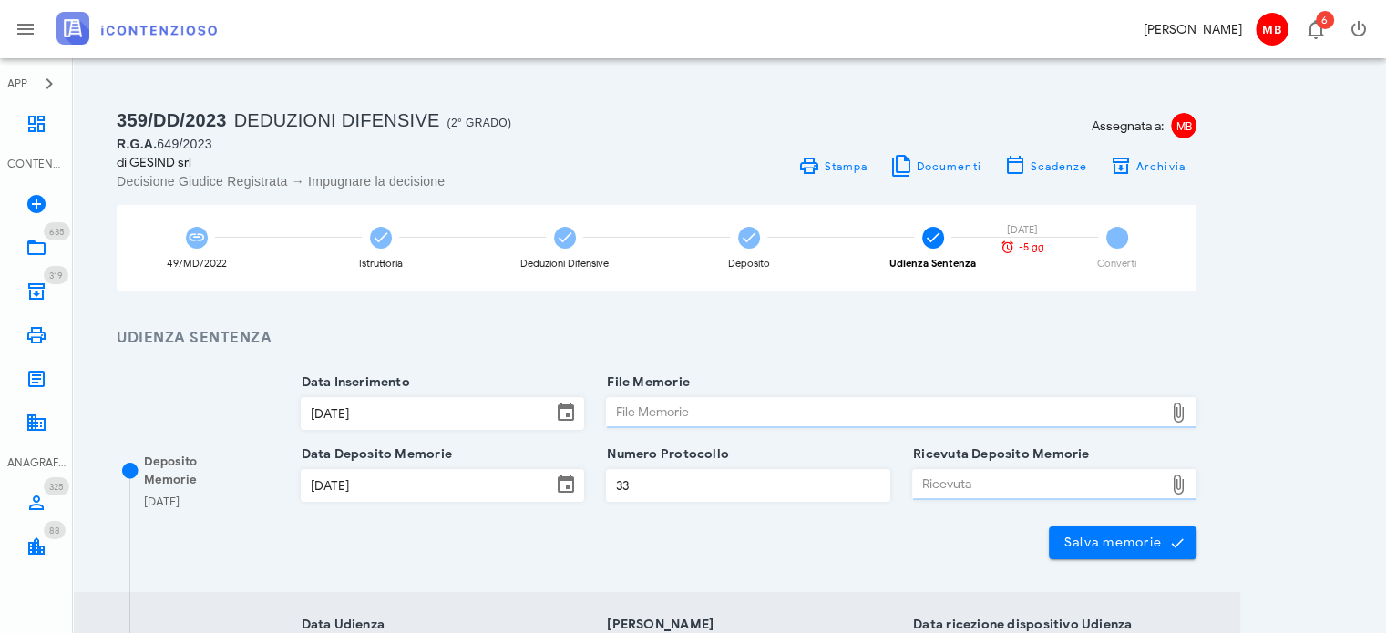
type input "Sentenza"
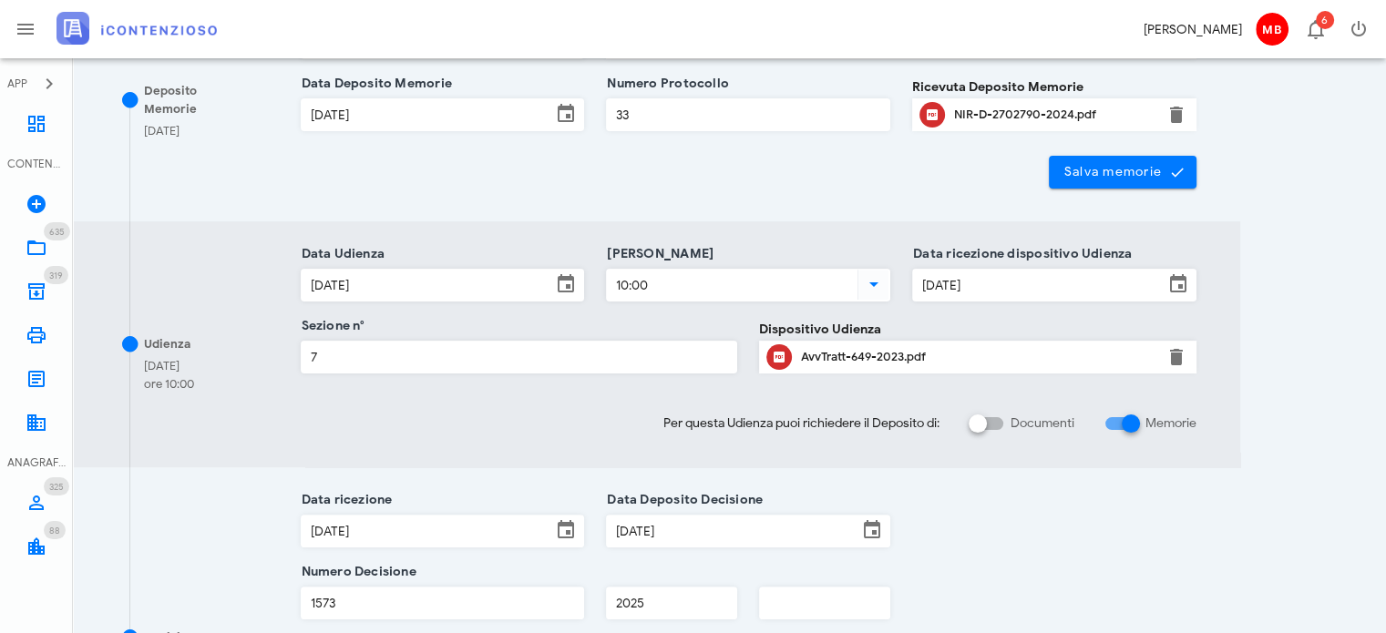
scroll to position [638, 0]
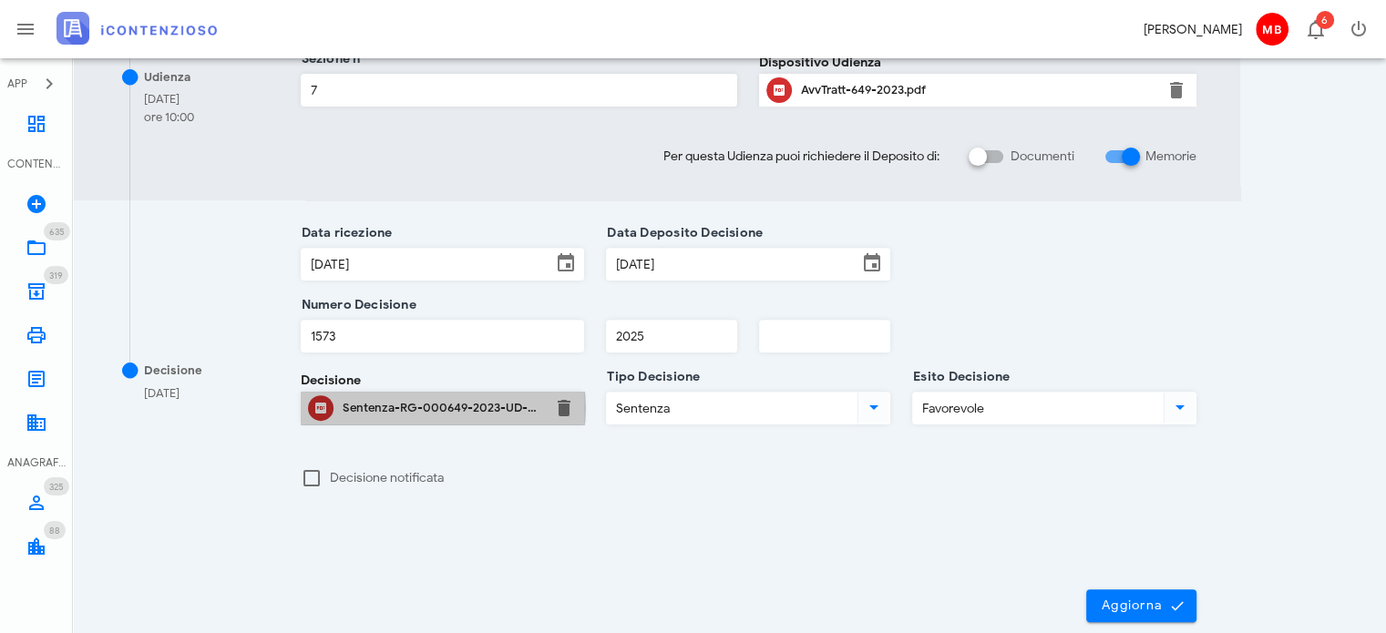
click at [445, 408] on div "Sentenza-RG-000649-2023-UD-20052024.pdf" at bounding box center [443, 408] width 200 height 15
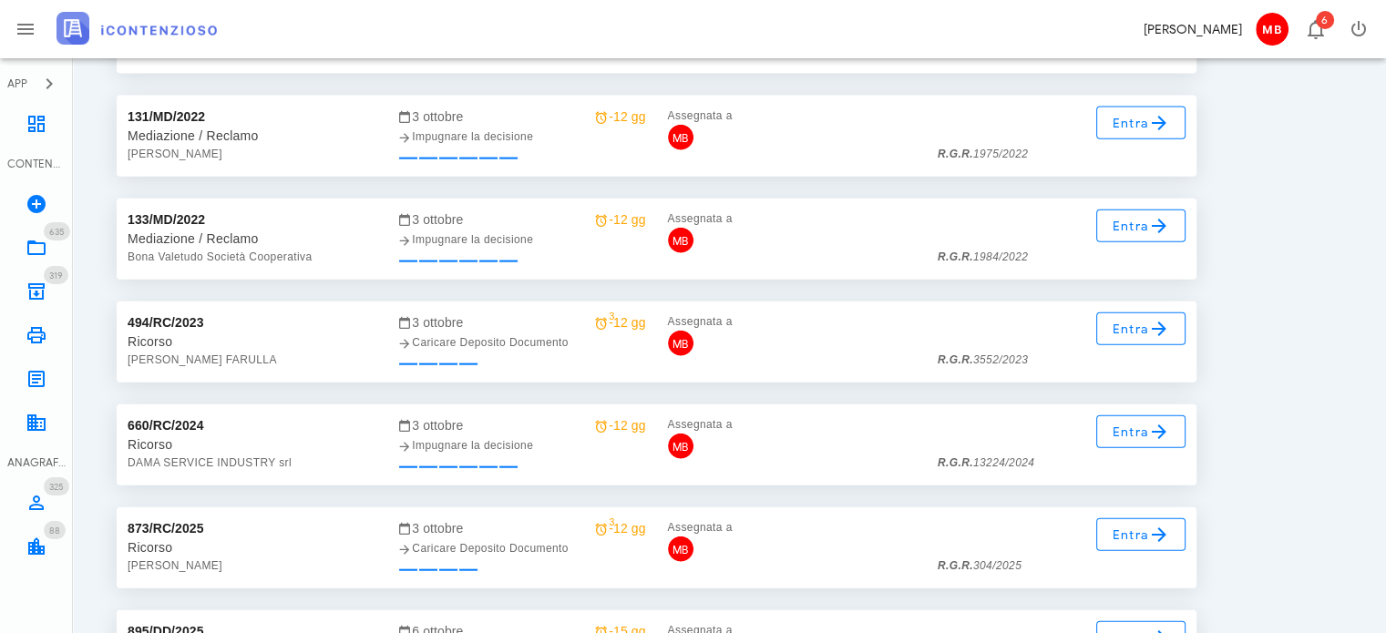
scroll to position [24913, 0]
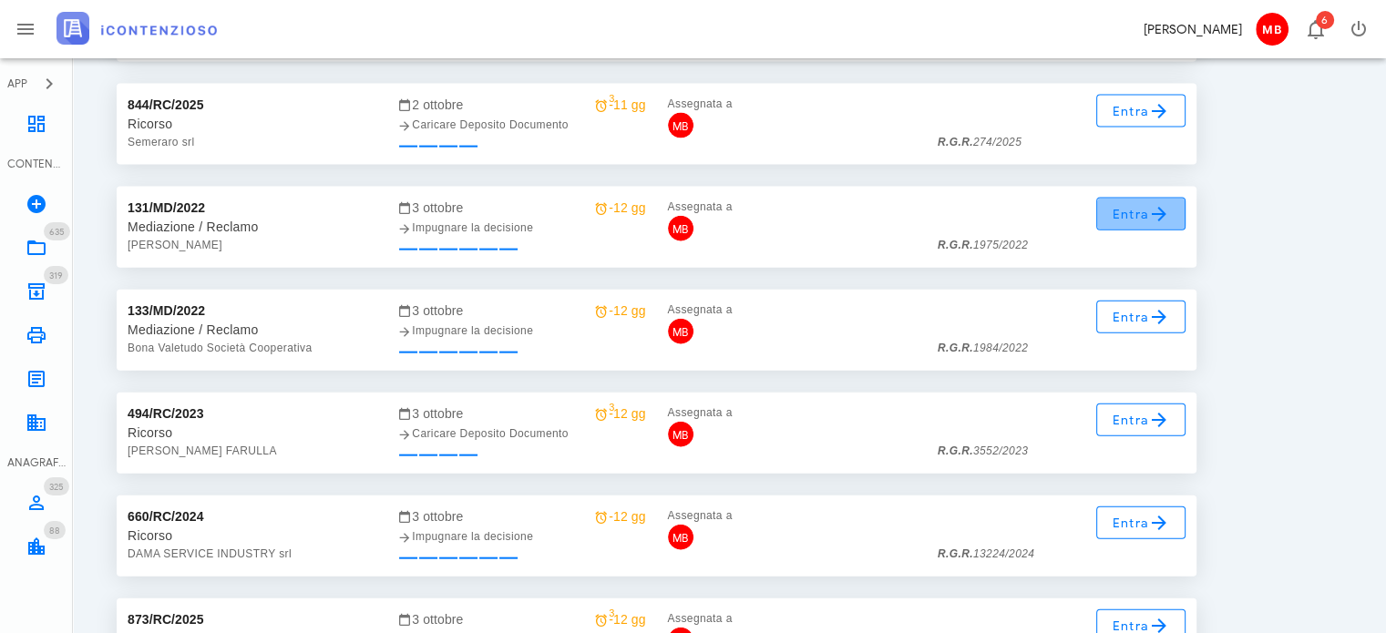
click at [1141, 215] on span "Entra" at bounding box center [1141, 214] width 59 height 22
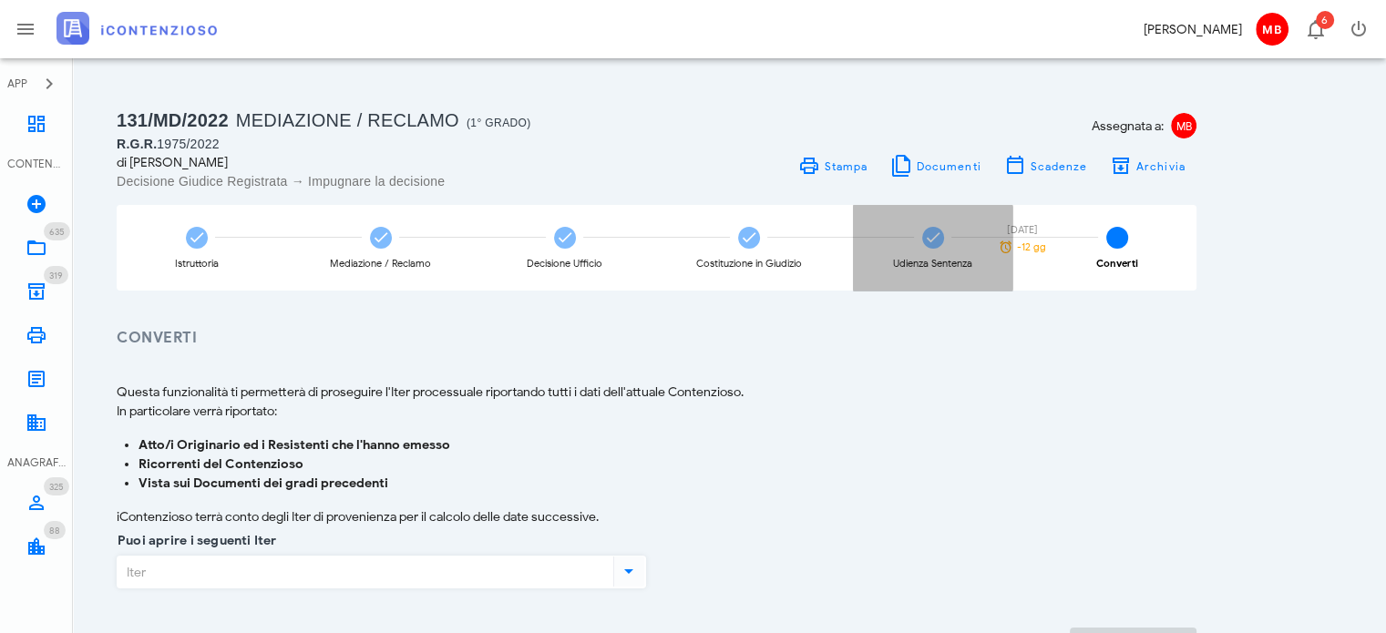
click at [940, 242] on icon at bounding box center [933, 238] width 18 height 18
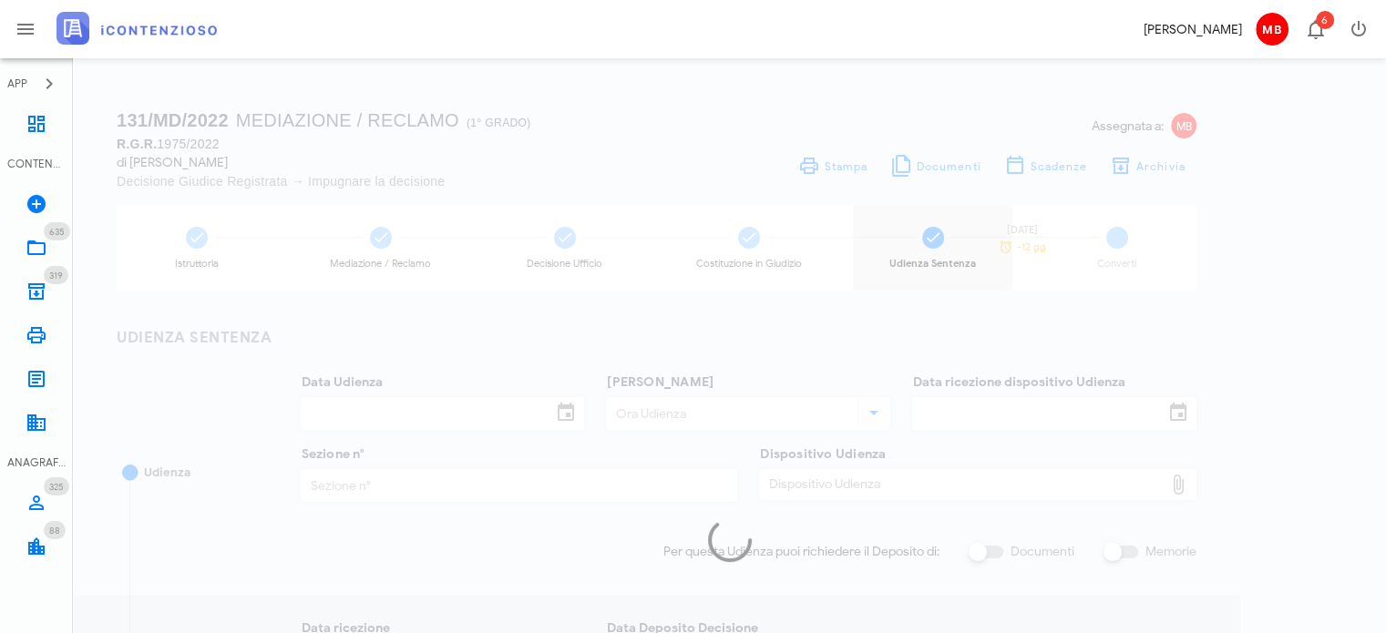
type input "[DATE]"
type input "10:00"
type input "[DATE]"
type input "4"
checkbox input "true"
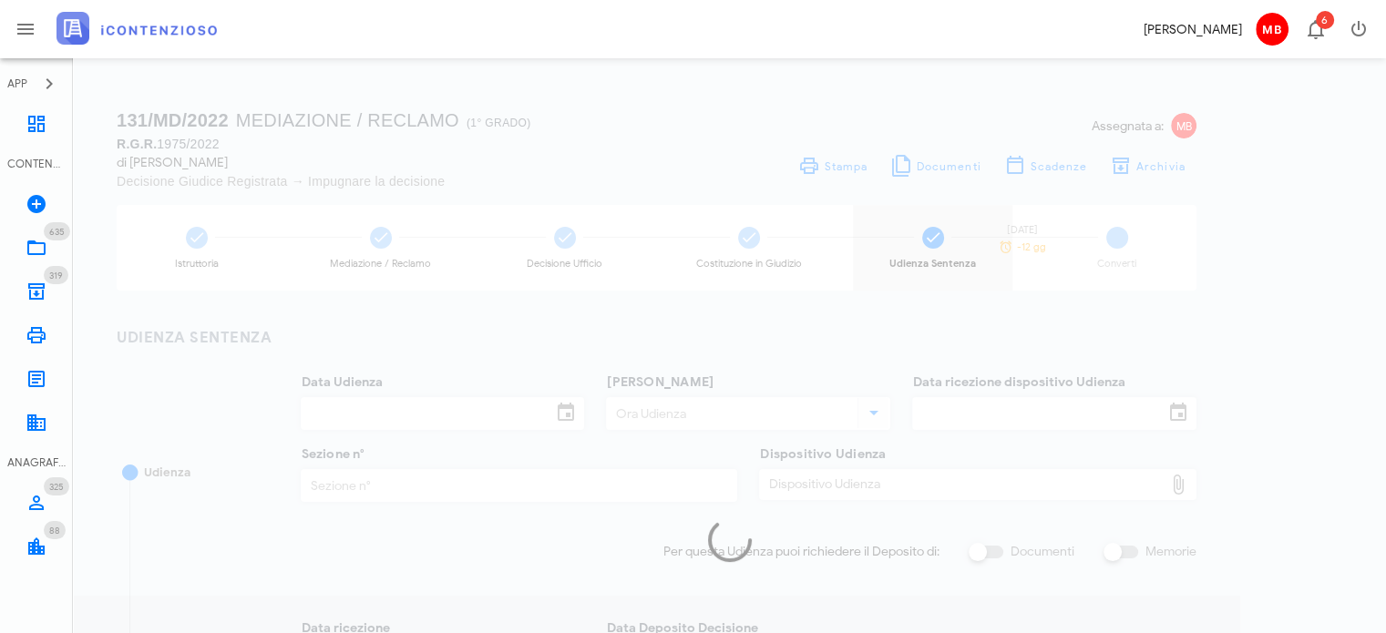
type input "[DATE]"
type input "587"
type input "2025"
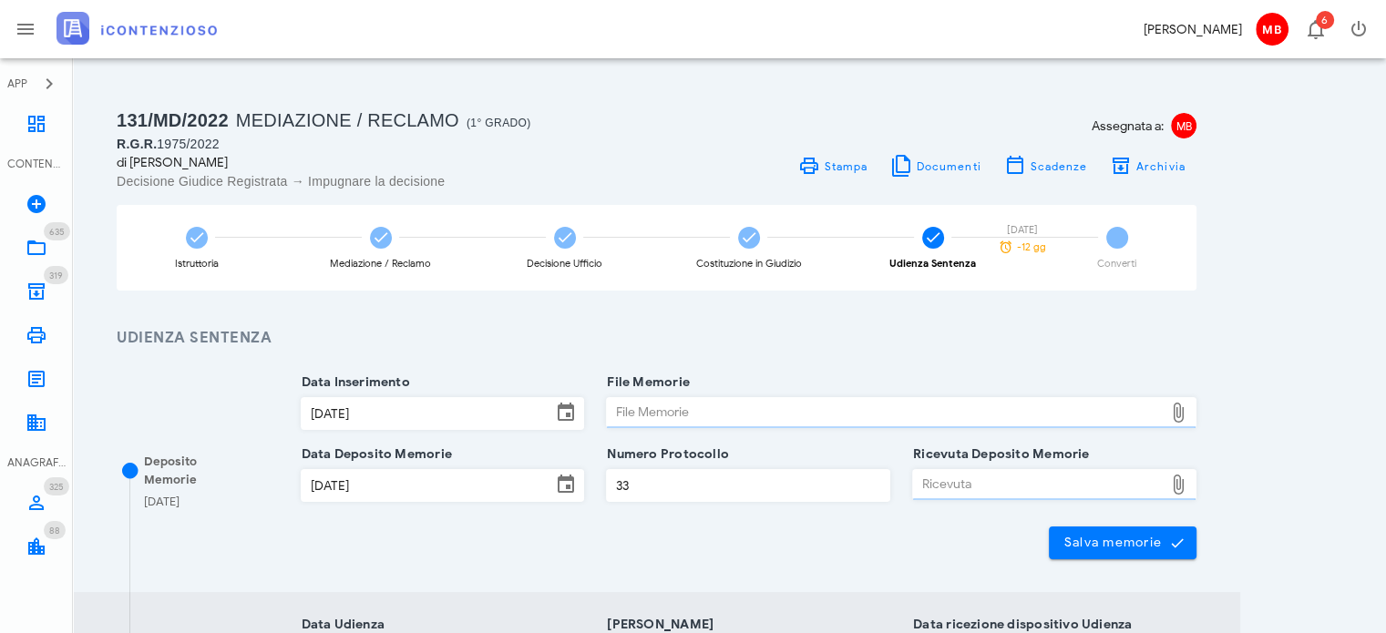
type input "Sentenza"
type input "Favorevole"
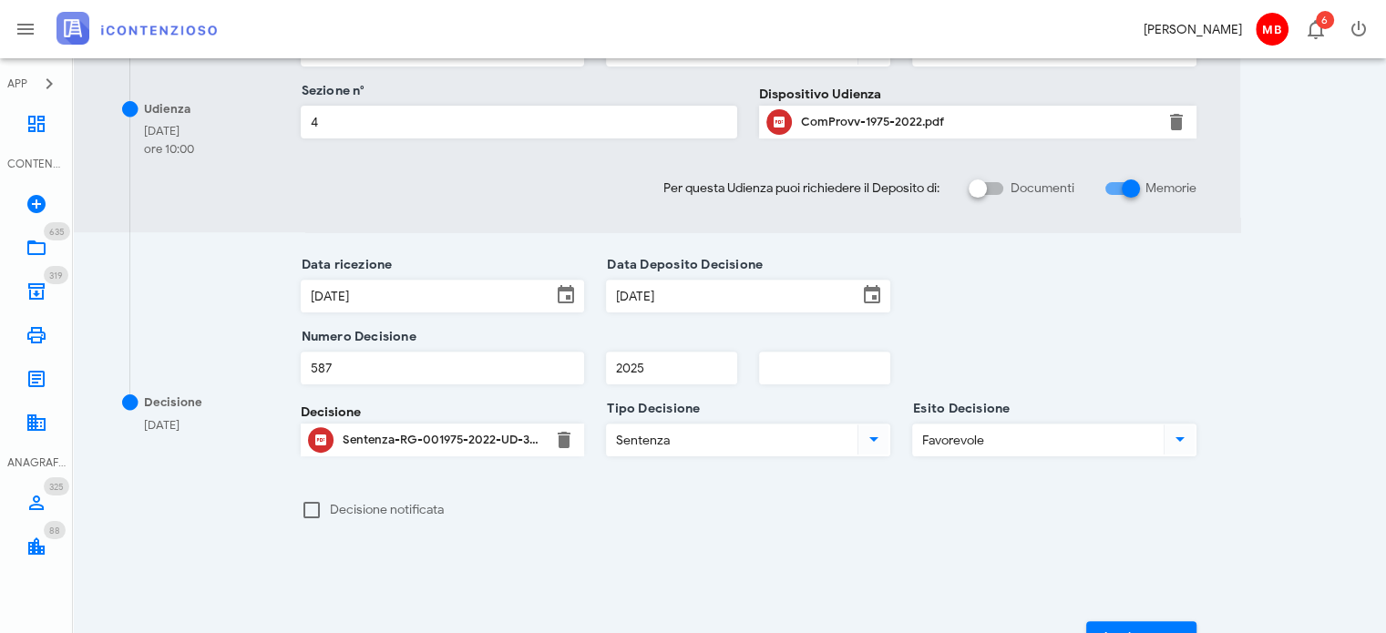
scroll to position [638, 0]
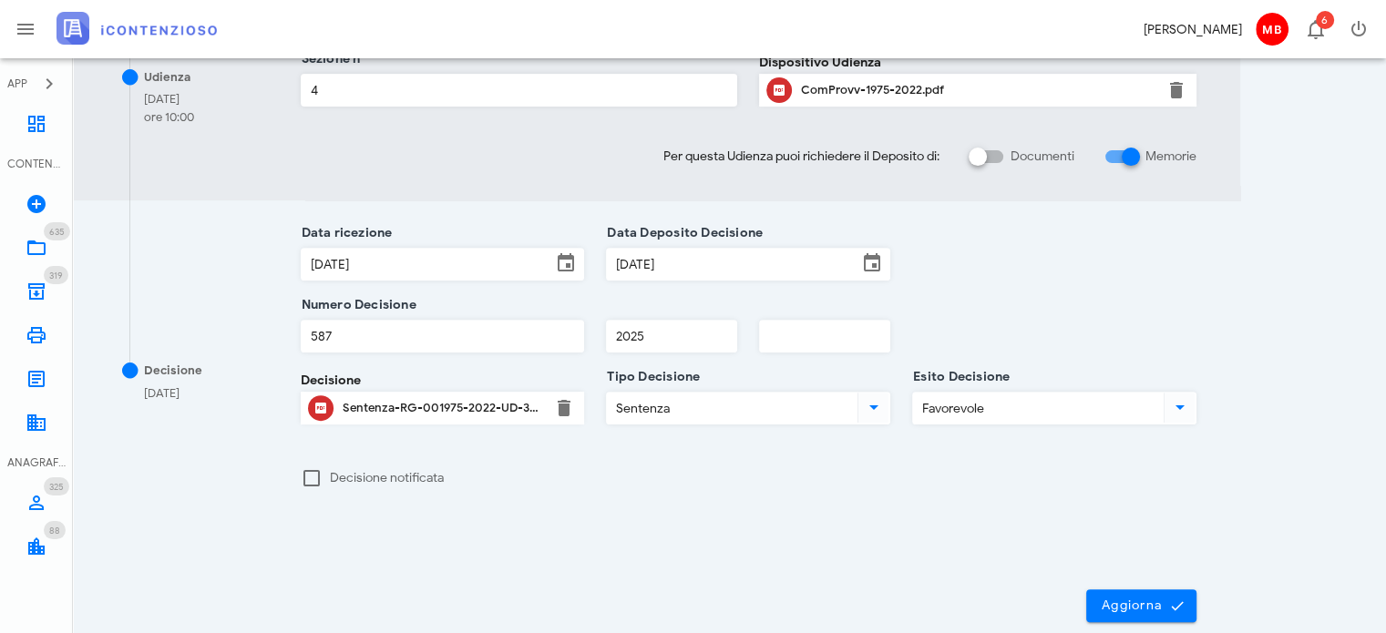
click at [484, 402] on div "Sentenza-RG-001975-2022-UD-31012025.pdf" at bounding box center [443, 408] width 200 height 15
